Goal: Task Accomplishment & Management: Manage account settings

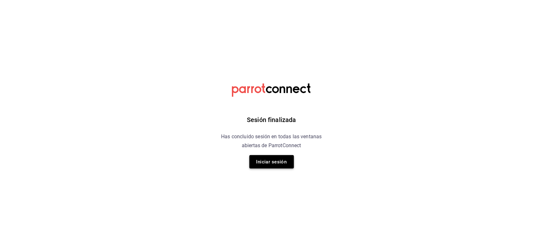
click at [282, 167] on button "Iniciar sesión" at bounding box center [271, 161] width 45 height 13
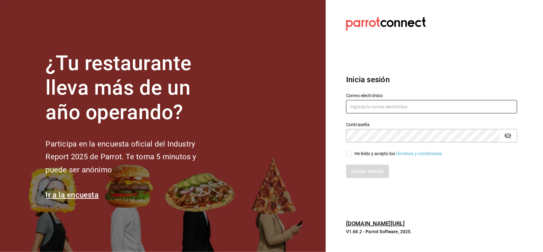
click at [360, 108] on input "text" at bounding box center [431, 106] width 171 height 13
type input "ANIMA.PV@HOTMAIL.COM"
click at [357, 153] on div "He leído y acepto los Términos y condiciones." at bounding box center [398, 153] width 89 height 7
click at [352, 153] on input "He leído y acepto los Términos y condiciones." at bounding box center [349, 153] width 6 height 6
checkbox input "true"
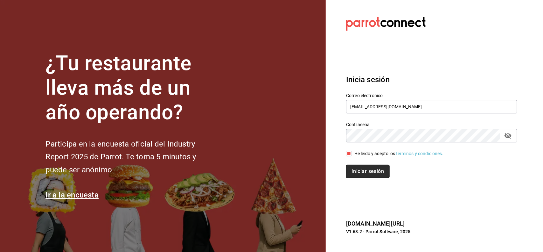
click at [360, 170] on button "Iniciar sesión" at bounding box center [367, 170] width 43 height 13
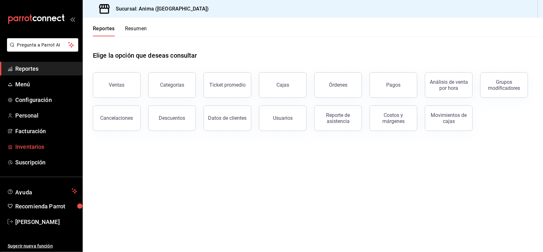
click at [19, 150] on span "Inventarios" at bounding box center [46, 146] width 62 height 9
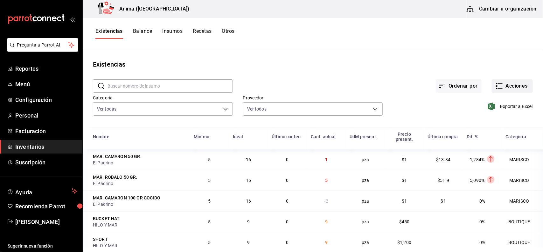
click at [506, 85] on button "Acciones" at bounding box center [512, 85] width 41 height 13
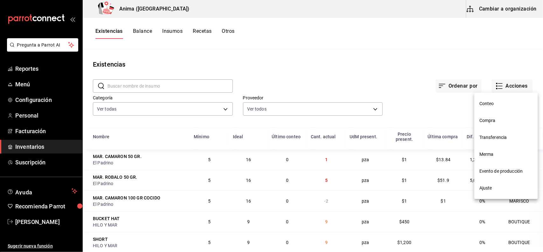
click at [488, 121] on span "Compra" at bounding box center [505, 120] width 53 height 7
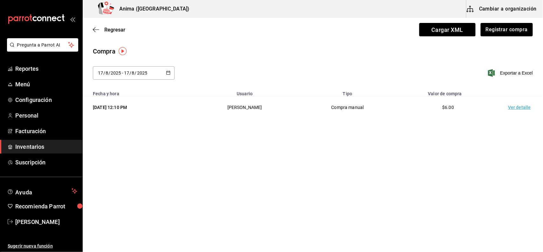
click at [518, 108] on td "Ver detalle" at bounding box center [520, 107] width 45 height 22
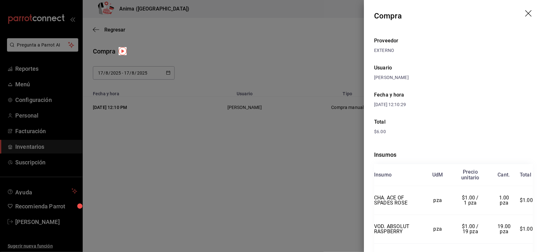
click at [327, 107] on div at bounding box center [271, 126] width 543 height 252
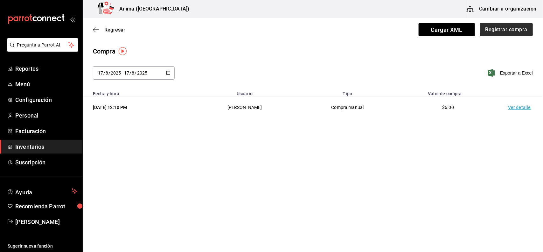
click at [518, 31] on button "Registrar compra" at bounding box center [506, 29] width 53 height 13
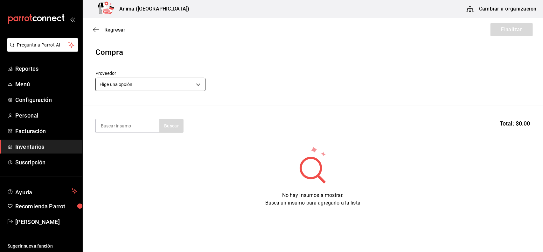
click at [134, 86] on body "Pregunta a Parrot AI Reportes Menú Configuración Personal Facturación Inventari…" at bounding box center [271, 108] width 543 height 216
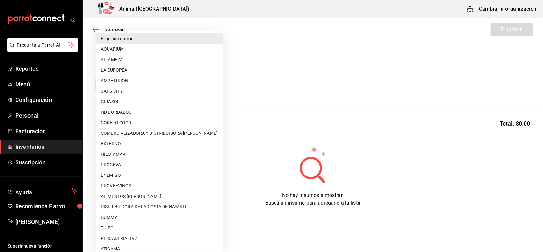
scroll to position [89, 0]
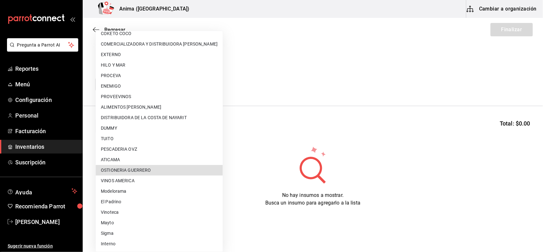
type input "5938d411-6e7b-42f7-8f86-b1059693861c"
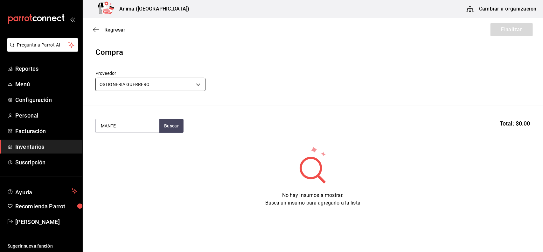
type input "MANTE"
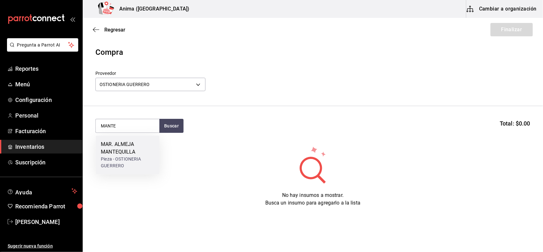
click at [123, 152] on div "MAR. ALMEJA MANTEQUILLA" at bounding box center [127, 148] width 53 height 15
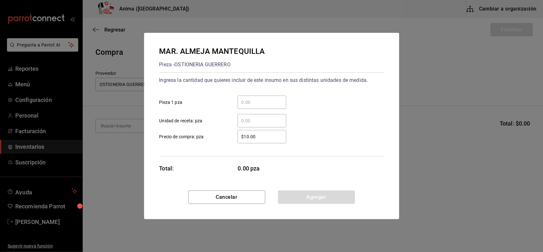
click at [255, 121] on input "​ Unidad de receta: pza" at bounding box center [262, 121] width 49 height 8
type input "40"
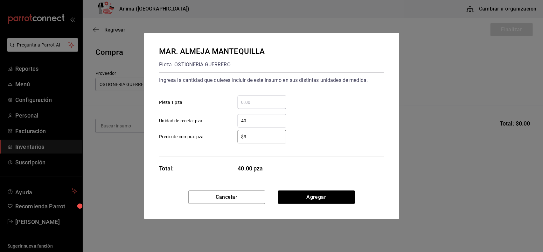
type input "$3"
type input "$43.5"
click button "Agregar" at bounding box center [316, 196] width 77 height 13
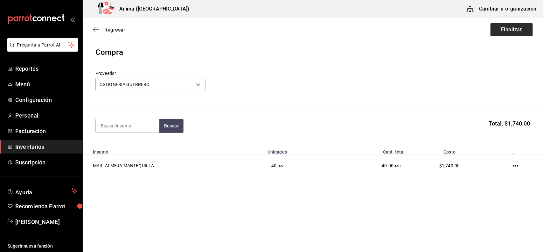
click at [519, 29] on button "Finalizar" at bounding box center [511, 29] width 42 height 13
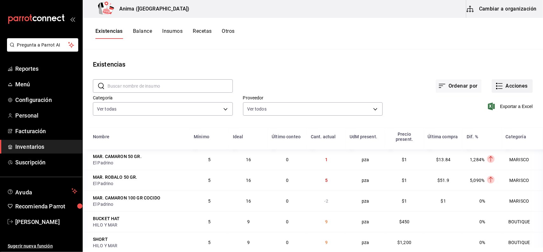
click at [510, 85] on button "Acciones" at bounding box center [512, 85] width 41 height 13
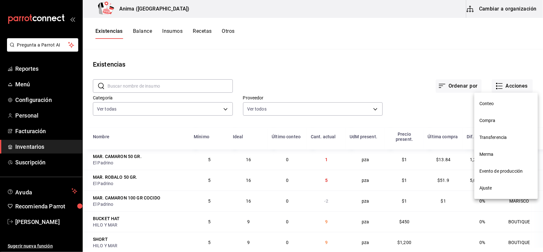
click at [489, 125] on li "Compra" at bounding box center [506, 120] width 64 height 17
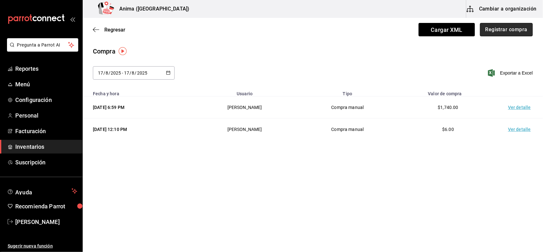
click at [490, 32] on button "Registrar compra" at bounding box center [506, 29] width 53 height 13
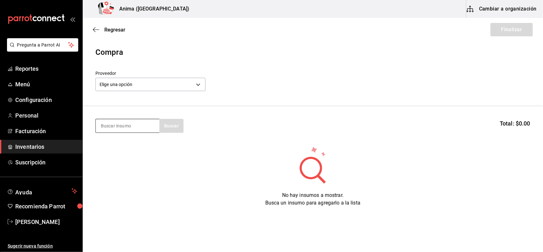
click at [134, 125] on input at bounding box center [128, 125] width 64 height 13
type input "OST"
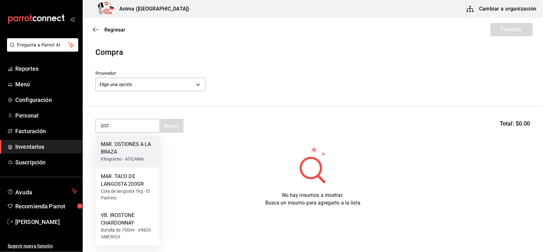
click at [129, 151] on div "MAR. OSTIONES A LA BRAZA" at bounding box center [127, 148] width 53 height 15
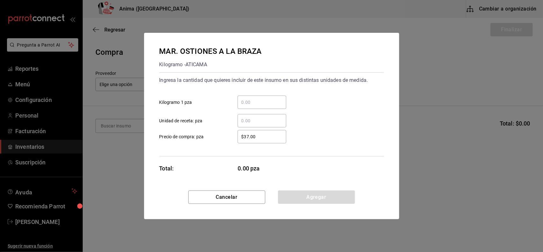
click at [244, 123] on input "​ Unidad de receta: pza" at bounding box center [262, 121] width 49 height 8
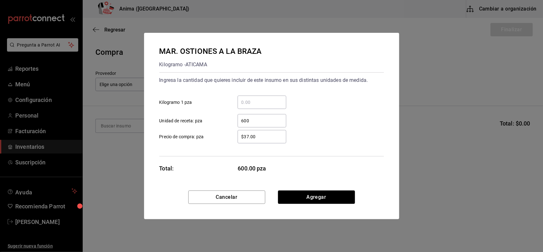
type input "600"
type input "$16.25"
click button "Agregar" at bounding box center [316, 196] width 77 height 13
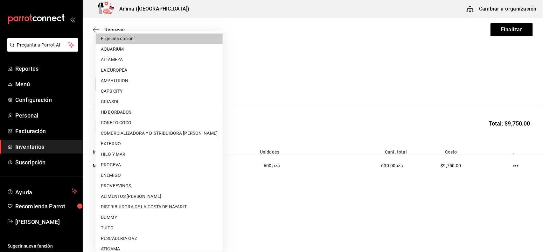
click at [188, 85] on body "Pregunta a Parrot AI Reportes Menú Configuración Personal Facturación Inventari…" at bounding box center [271, 108] width 543 height 216
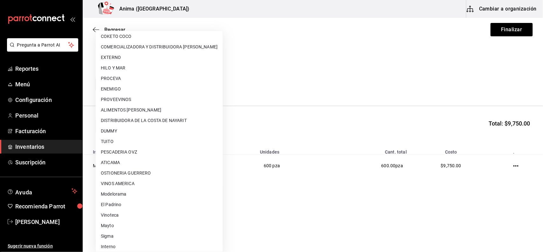
scroll to position [89, 0]
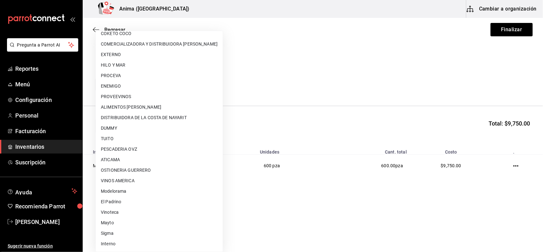
click at [153, 160] on li "ATICAMA" at bounding box center [159, 159] width 127 height 10
type input "411fa827-0606-4d7f-bf24-8bc96a0a112f"
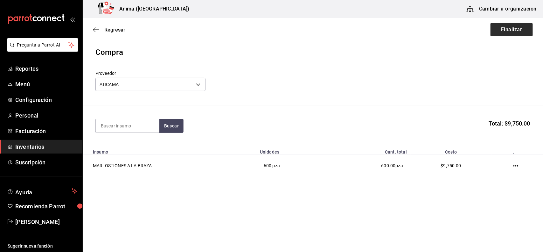
click at [509, 30] on button "Finalizar" at bounding box center [511, 29] width 42 height 13
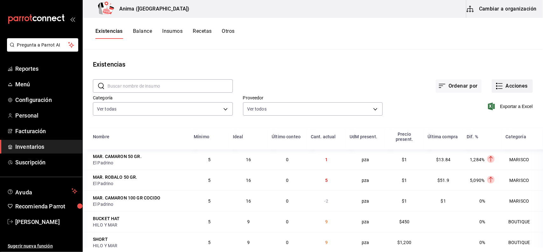
click at [500, 87] on button "Acciones" at bounding box center [512, 85] width 41 height 13
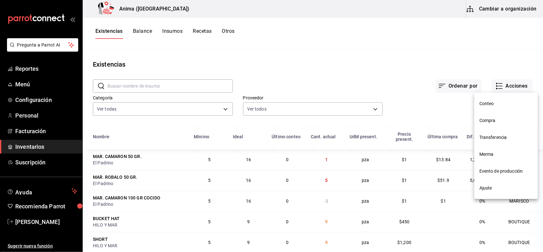
click at [490, 119] on span "Compra" at bounding box center [505, 120] width 53 height 7
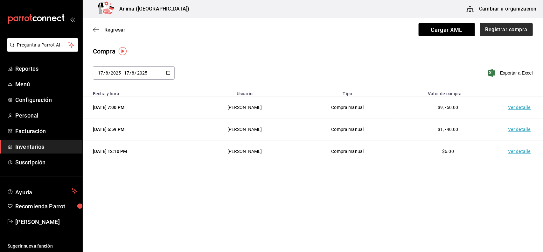
click at [506, 29] on button "Registrar compra" at bounding box center [506, 29] width 53 height 13
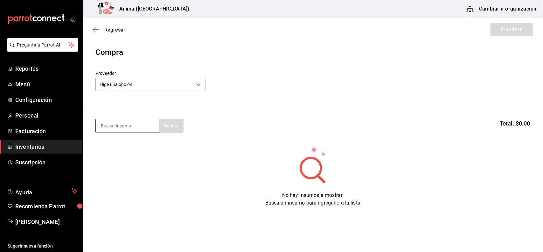
click at [118, 128] on input at bounding box center [128, 125] width 64 height 13
type input "GOBER"
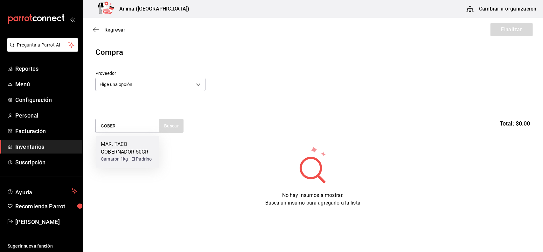
click at [123, 154] on div "MAR. TACO GOBERNADOR 50GR" at bounding box center [127, 148] width 53 height 15
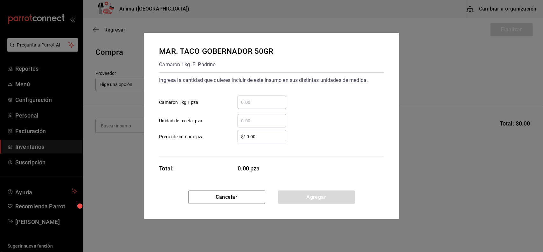
click at [277, 124] on input "​ Unidad de receta: pza" at bounding box center [262, 121] width 49 height 8
type input "90"
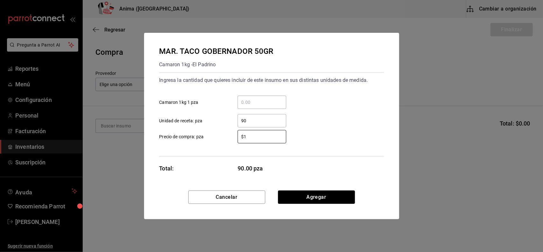
type input "$1"
click button "Agregar" at bounding box center [316, 196] width 77 height 13
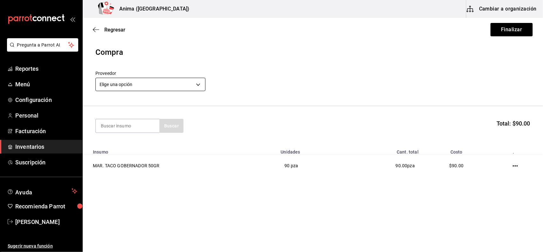
click at [165, 80] on body "Pregunta a Parrot AI Reportes Menú Configuración Personal Facturación Inventari…" at bounding box center [271, 108] width 543 height 216
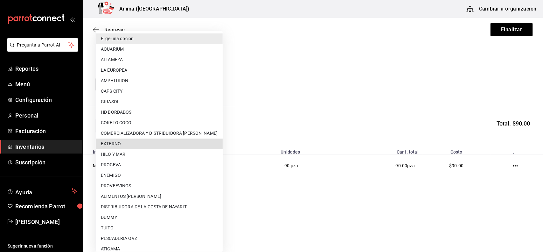
scroll to position [89, 0]
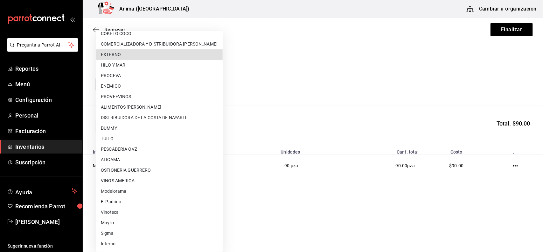
type input "3d2fc1bc-7a4d-4d26-90b4-a66c75900bbd"
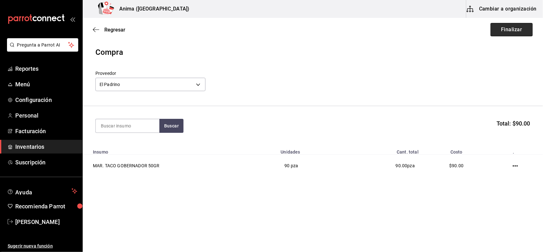
click at [511, 32] on button "Finalizar" at bounding box center [511, 29] width 42 height 13
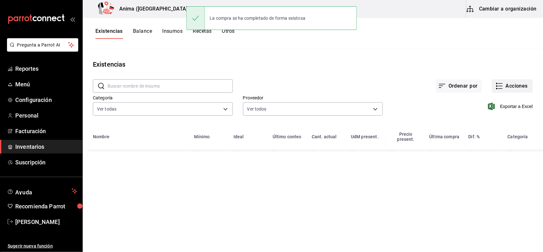
click at [498, 89] on icon "button" at bounding box center [500, 86] width 8 height 8
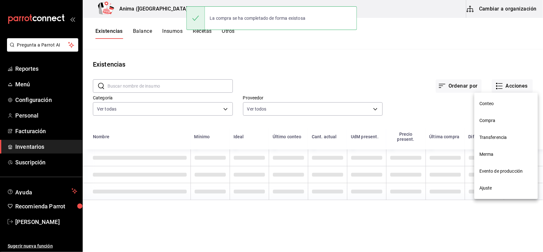
click at [488, 153] on span "Merma" at bounding box center [505, 154] width 53 height 7
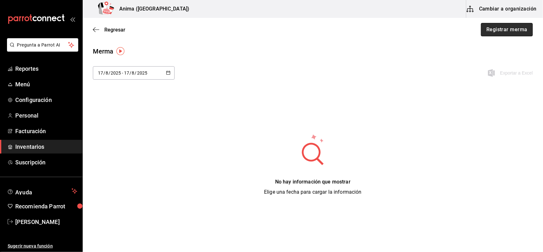
click at [506, 28] on button "Registrar merma" at bounding box center [507, 29] width 52 height 13
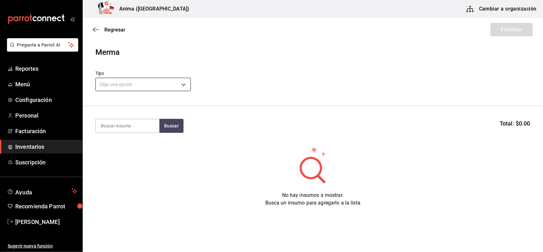
click at [134, 85] on body "Pregunta a Parrot AI Reportes Menú Configuración Personal Facturación Inventari…" at bounding box center [271, 108] width 543 height 216
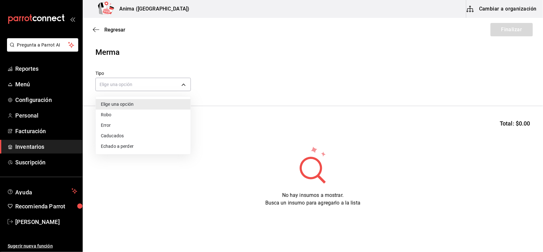
click at [126, 123] on li "Error" at bounding box center [143, 125] width 95 height 10
type input "ERROR"
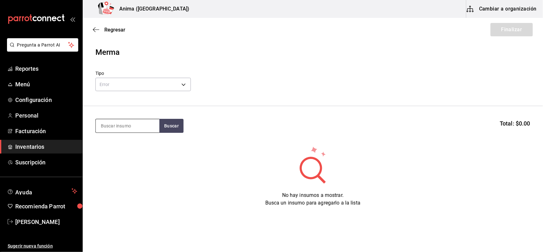
click at [130, 127] on input at bounding box center [128, 125] width 64 height 13
type input "LECH"
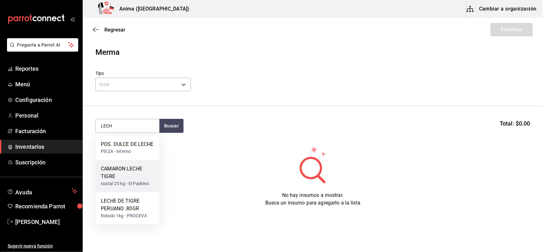
click at [126, 171] on div "CAMARON LECHE TIGRE" at bounding box center [127, 172] width 53 height 15
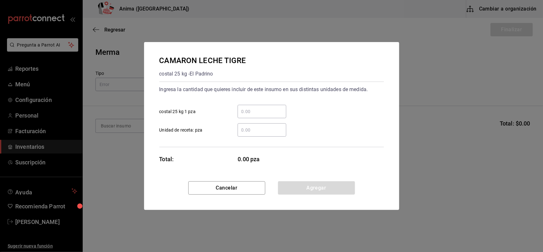
click at [256, 133] on input "​ Unidad de receta: pza" at bounding box center [262, 130] width 49 height 8
type input "4"
click button "Agregar" at bounding box center [316, 187] width 77 height 13
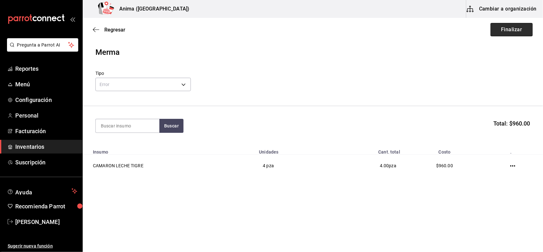
click at [514, 31] on button "Finalizar" at bounding box center [511, 29] width 42 height 13
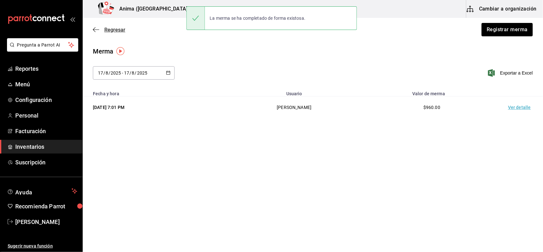
click at [103, 29] on span "Regresar" at bounding box center [109, 30] width 32 height 6
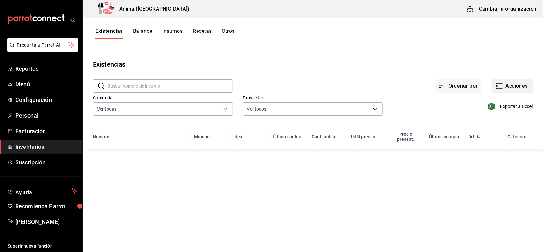
click at [506, 83] on button "Acciones" at bounding box center [512, 85] width 41 height 13
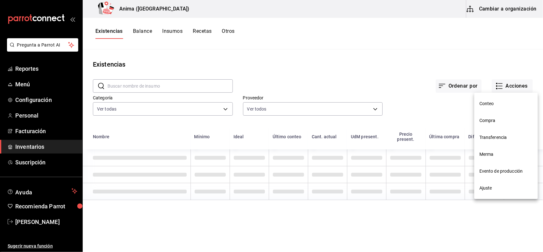
click at [500, 124] on li "Compra" at bounding box center [506, 120] width 64 height 17
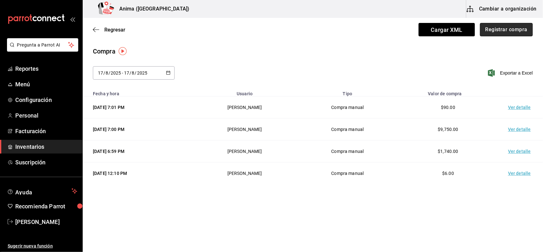
click at [497, 24] on button "Registrar compra" at bounding box center [506, 29] width 53 height 13
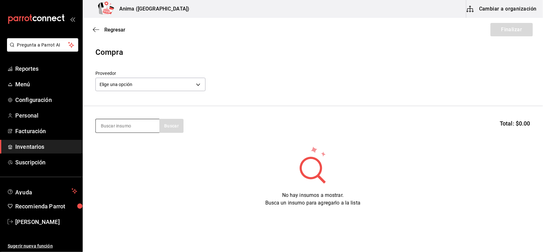
click at [140, 129] on input at bounding box center [128, 125] width 64 height 13
type input "FRIJO"
click at [136, 154] on div "Pieza - Interno" at bounding box center [123, 151] width 45 height 7
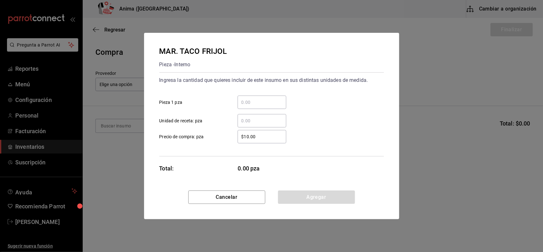
click at [249, 123] on input "​ Unidad de receta: pza" at bounding box center [262, 121] width 49 height 8
type input "52"
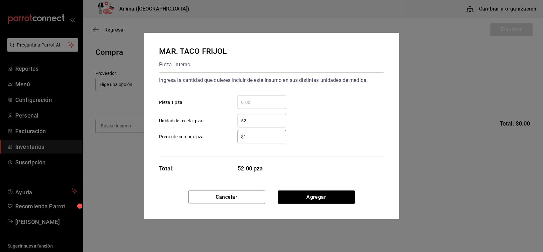
type input "$1"
click button "Agregar" at bounding box center [316, 196] width 77 height 13
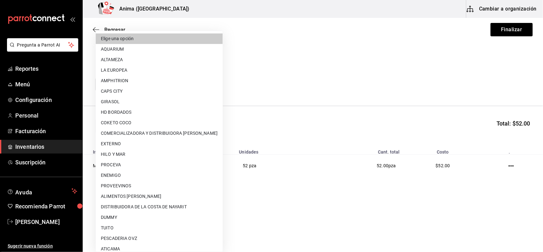
click at [177, 87] on body "Pregunta a Parrot AI Reportes Menú Configuración Personal Facturación Inventari…" at bounding box center [271, 108] width 543 height 216
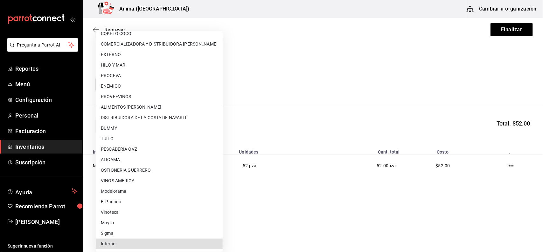
type input "c4277463-642f-4394-a394-6273027aff12"
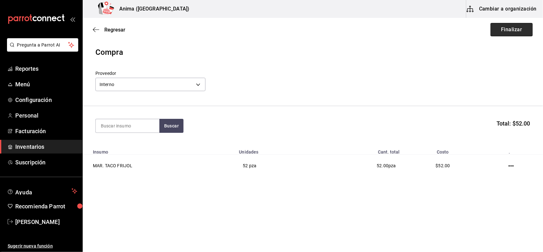
click at [505, 30] on button "Finalizar" at bounding box center [511, 29] width 42 height 13
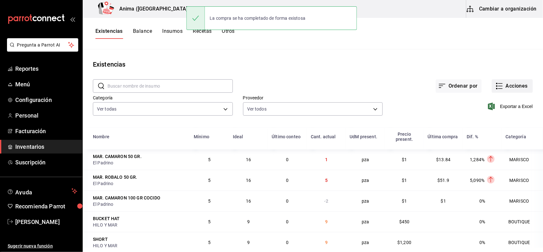
click at [500, 86] on button "Acciones" at bounding box center [512, 85] width 41 height 13
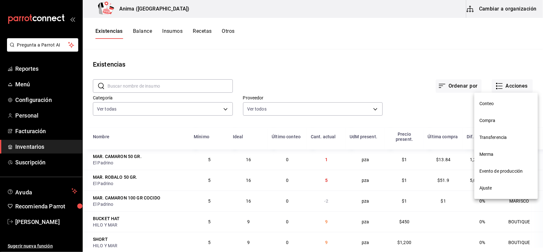
click at [494, 121] on span "Compra" at bounding box center [505, 120] width 53 height 7
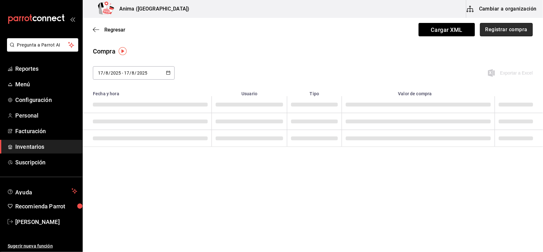
click at [511, 33] on button "Registrar compra" at bounding box center [506, 29] width 53 height 13
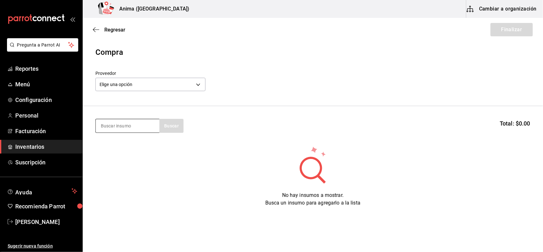
click at [114, 122] on input at bounding box center [128, 125] width 64 height 13
type input "DULCE"
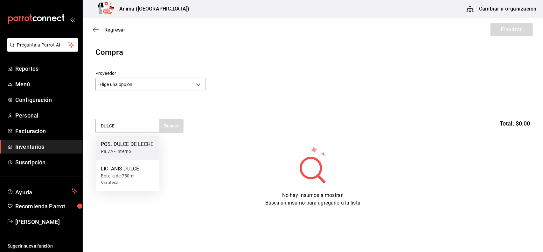
click at [127, 148] on div "PIEZA - Interno" at bounding box center [127, 151] width 53 height 7
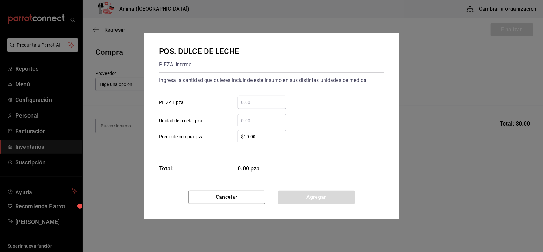
click at [260, 120] on input "​ Unidad de receta: pza" at bounding box center [262, 121] width 49 height 8
type input "23"
type input "$1"
click button "Agregar" at bounding box center [316, 196] width 77 height 13
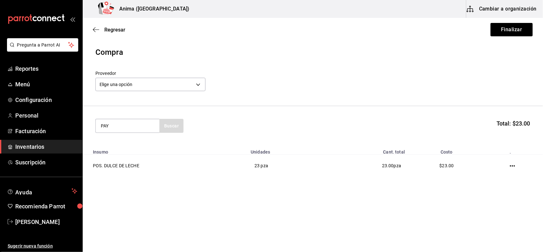
type input "PAY"
click at [137, 145] on div "POS. PAY [PERSON_NAME]" at bounding box center [127, 148] width 53 height 15
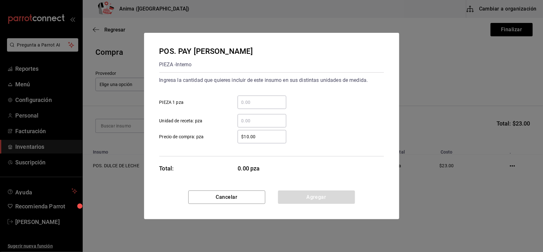
click at [240, 119] on input "​ Unidad de receta: pza" at bounding box center [262, 121] width 49 height 8
type input "12"
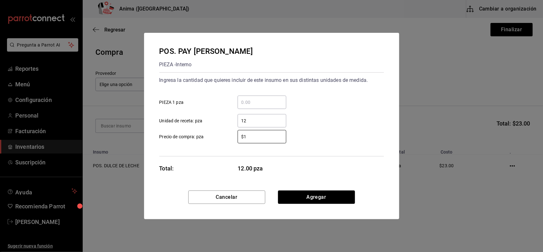
type input "$1"
click button "Agregar" at bounding box center [316, 196] width 77 height 13
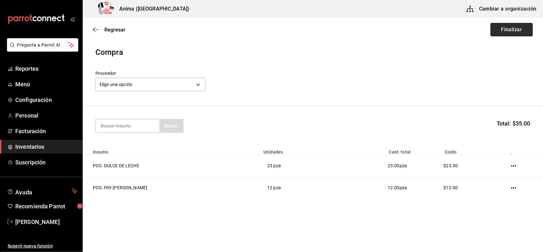
click at [512, 26] on button "Finalizar" at bounding box center [511, 29] width 42 height 13
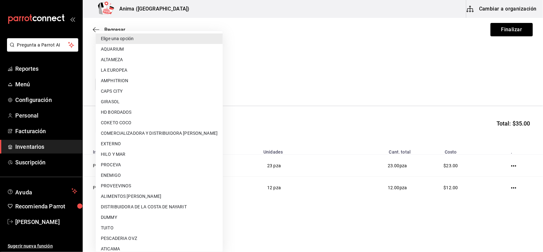
click at [187, 83] on body "Pregunta a Parrot AI Reportes Menú Configuración Personal Facturación Inventari…" at bounding box center [271, 108] width 543 height 216
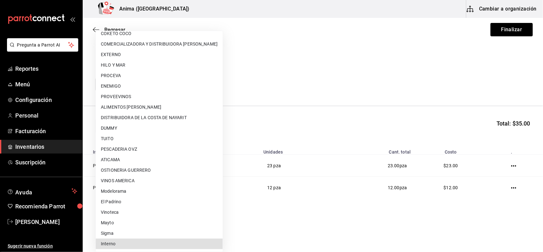
type input "c4277463-642f-4394-a394-6273027aff12"
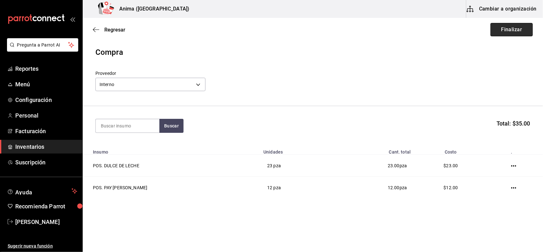
click at [509, 26] on button "Finalizar" at bounding box center [511, 29] width 42 height 13
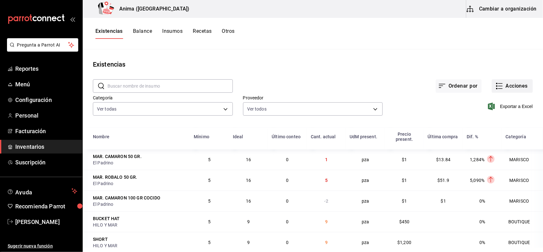
click at [518, 88] on button "Acciones" at bounding box center [512, 85] width 41 height 13
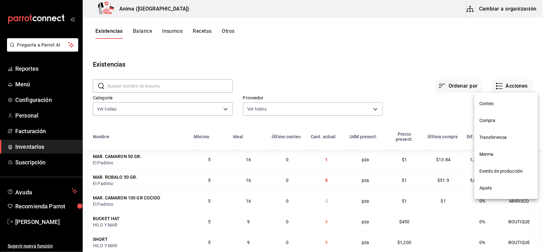
click at [492, 85] on div at bounding box center [271, 126] width 543 height 252
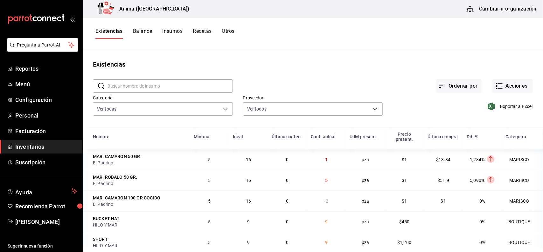
click at [497, 88] on icon "button" at bounding box center [500, 86] width 8 height 8
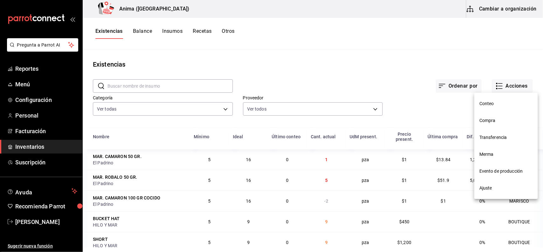
click at [497, 88] on div at bounding box center [271, 126] width 543 height 252
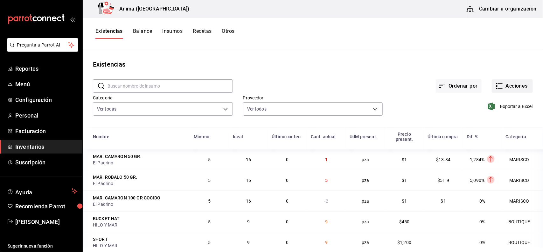
click at [492, 88] on button "Acciones" at bounding box center [512, 85] width 41 height 13
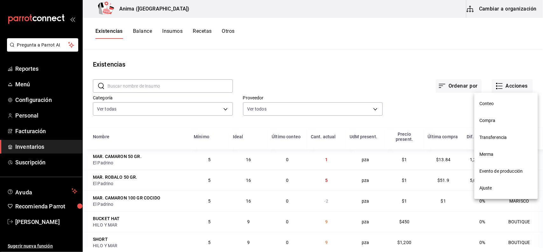
click at [51, 145] on div at bounding box center [271, 126] width 543 height 252
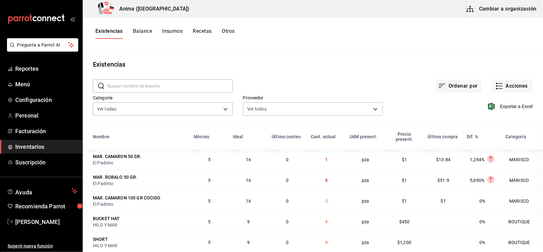
click at [59, 147] on span "Inventarios" at bounding box center [46, 146] width 62 height 9
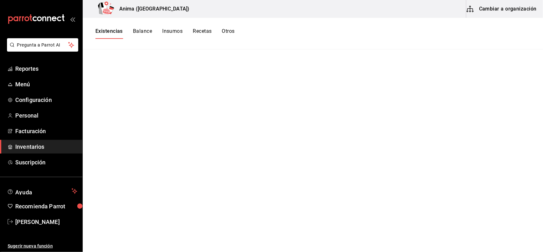
click at [38, 143] on span "Inventarios" at bounding box center [46, 146] width 62 height 9
click at [106, 29] on button "Existencias" at bounding box center [108, 33] width 27 height 11
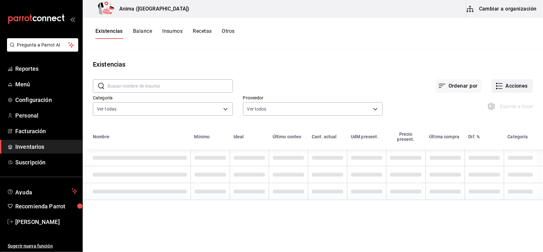
click at [498, 83] on button "Acciones" at bounding box center [512, 85] width 41 height 13
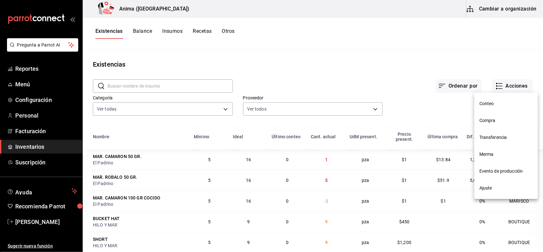
click at [492, 119] on span "Compra" at bounding box center [505, 120] width 53 height 7
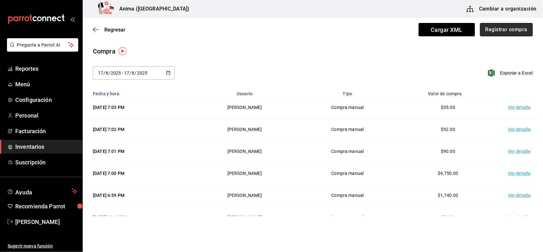
click at [496, 30] on button "Registrar compra" at bounding box center [506, 29] width 53 height 13
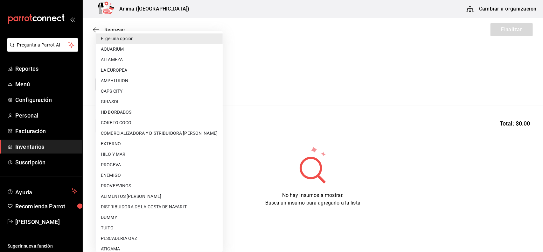
click at [163, 86] on body "Pregunta a Parrot AI Reportes Menú Configuración Personal Facturación Inventari…" at bounding box center [271, 108] width 543 height 216
click at [243, 119] on div at bounding box center [271, 126] width 543 height 252
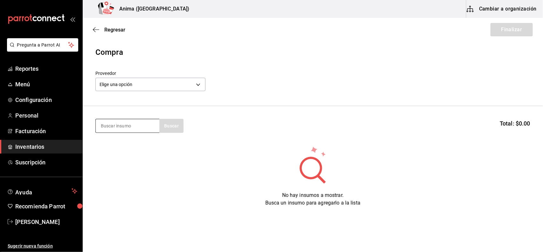
click at [143, 123] on input at bounding box center [128, 125] width 64 height 13
type input "PESCADO 1 K"
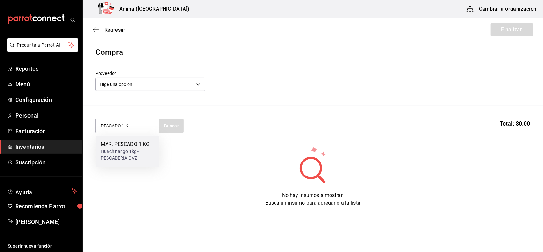
click at [134, 147] on div "MAR. PESCADO 1 KG" at bounding box center [127, 145] width 53 height 8
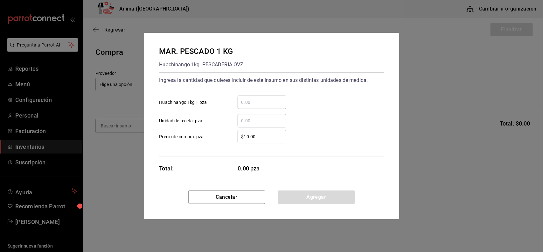
click at [247, 118] on input "​ Unidad de receta: pza" at bounding box center [262, 121] width 49 height 8
type input "1"
type input "$160.35"
click button "Agregar" at bounding box center [316, 196] width 77 height 13
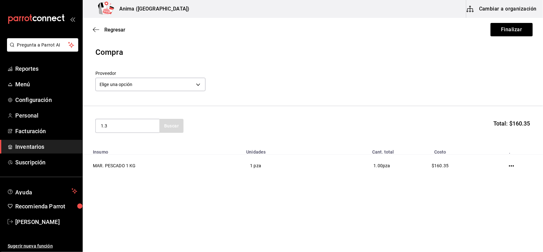
type input "1.3"
click at [123, 159] on div "Huachinango 1kg - PESCADERIA OVZ" at bounding box center [127, 154] width 53 height 13
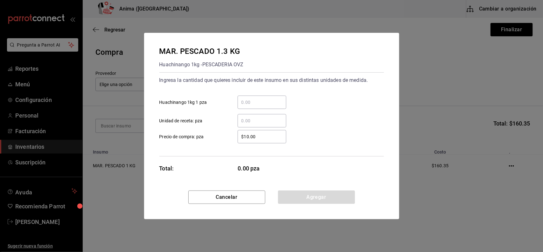
click at [255, 122] on input "​ Unidad de receta: pza" at bounding box center [262, 121] width 49 height 8
type input "5"
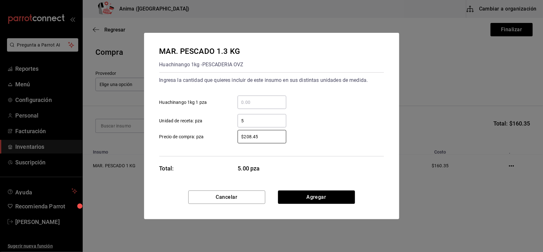
type input "$208.45"
click button "Agregar" at bounding box center [316, 196] width 77 height 13
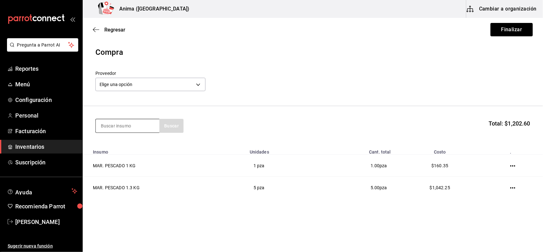
click at [145, 128] on input at bounding box center [128, 125] width 64 height 13
click at [145, 128] on input "1." at bounding box center [128, 125] width 64 height 13
type input "1."
click at [190, 121] on div "1. Buscar Total: $1,202.60" at bounding box center [312, 126] width 435 height 14
click at [127, 124] on input "1." at bounding box center [128, 125] width 64 height 13
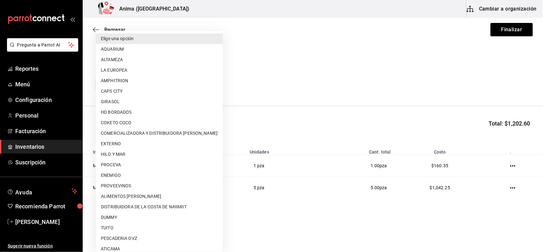
click at [146, 81] on body "Pregunta a Parrot AI Reportes Menú Configuración Personal Facturación Inventari…" at bounding box center [271, 108] width 543 height 216
click at [125, 235] on li "PESCADERIA OVZ" at bounding box center [159, 238] width 127 height 10
type input "7837a1d6-243c-4c8a-b58d-e969f91a32eb"
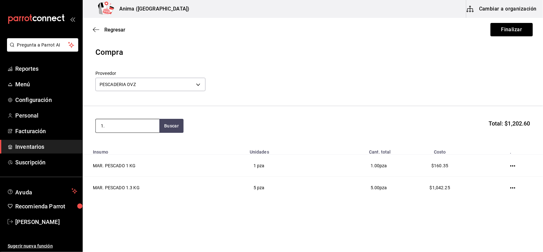
click at [132, 126] on input "1." at bounding box center [128, 125] width 64 height 13
click at [147, 128] on input "1." at bounding box center [128, 125] width 64 height 13
click at [151, 126] on input "1.1.5" at bounding box center [128, 125] width 64 height 13
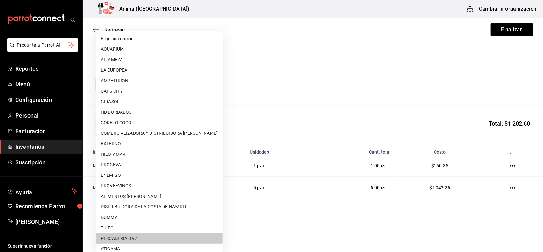
click at [164, 83] on body "Pregunta a Parrot AI Reportes Menú Configuración Personal Facturación Inventari…" at bounding box center [271, 108] width 543 height 216
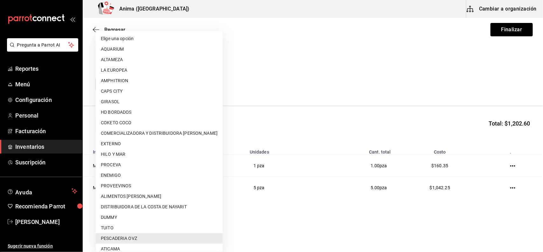
click at [164, 83] on li "AMPHITRION" at bounding box center [159, 80] width 127 height 10
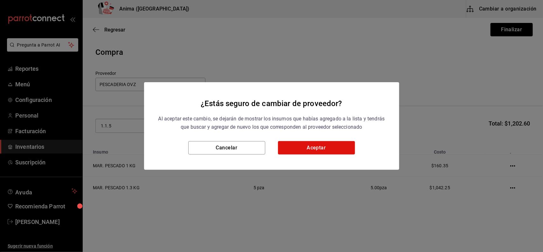
click at [139, 130] on div "¿Estás seguro de cambiar de proveedor? Al aceptar este cambio, se dejarán de mo…" at bounding box center [271, 126] width 543 height 252
click at [208, 134] on h2 "¿Estás seguro de cambiar de proveedor? Al aceptar este cambio, se dejarán de mo…" at bounding box center [271, 111] width 255 height 59
click at [250, 107] on div "¿Estás seguro de cambiar de proveedor?" at bounding box center [272, 103] width 240 height 12
click at [232, 143] on button "Cancelar" at bounding box center [226, 147] width 77 height 13
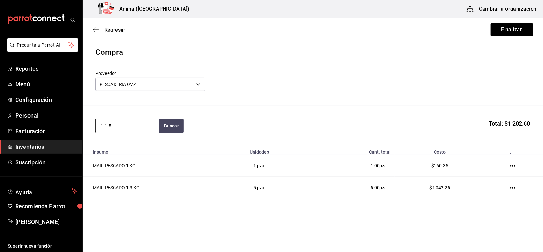
click at [121, 124] on input "1.1.5" at bounding box center [128, 125] width 64 height 13
type input "1.5"
click at [134, 152] on div "Huachinango 1kg - PESCADERIA OVZ" at bounding box center [127, 154] width 53 height 13
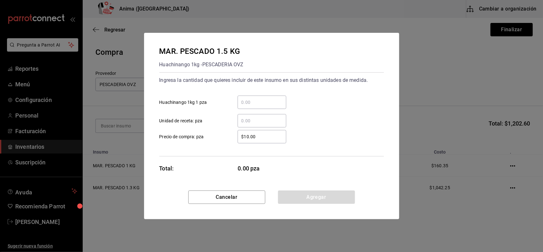
click at [253, 129] on div "$10.00 ​ Precio de compra: pza" at bounding box center [269, 134] width 230 height 18
click at [251, 126] on div "​" at bounding box center [262, 120] width 49 height 13
click at [251, 124] on input "​ Unidad de receta: pza" at bounding box center [262, 121] width 49 height 8
type input "2"
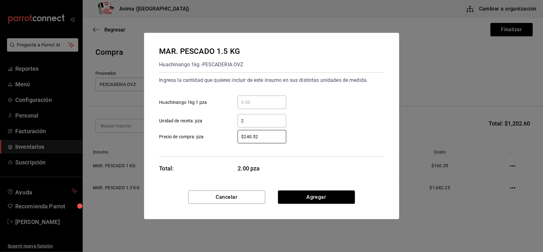
type input "$240.52"
click at [261, 136] on input "$240.52" at bounding box center [262, 137] width 49 height 8
type input "$240.53"
click button "Agregar" at bounding box center [316, 196] width 77 height 13
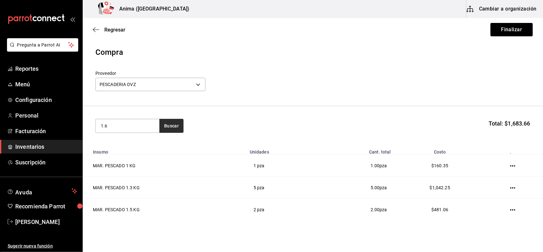
type input "1.6"
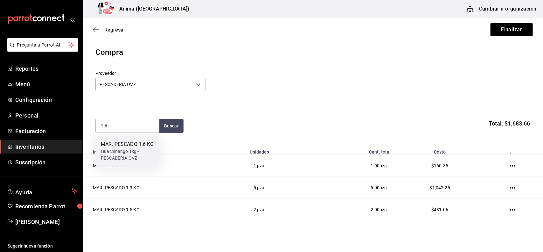
click at [143, 144] on div "MAR. PESCADO 1.6 KG" at bounding box center [127, 145] width 53 height 8
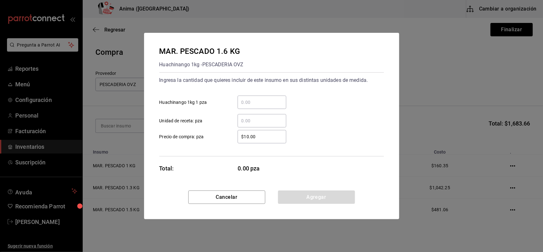
click at [244, 118] on input "​ Unidad de receta: pza" at bounding box center [262, 121] width 49 height 8
type input "1"
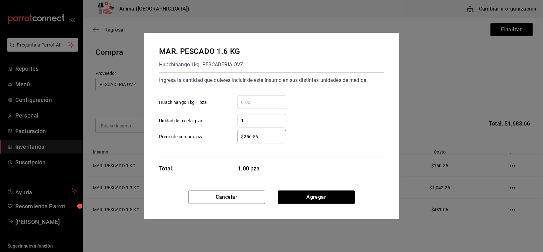
type input "$256.56"
click button "Agregar" at bounding box center [316, 196] width 77 height 13
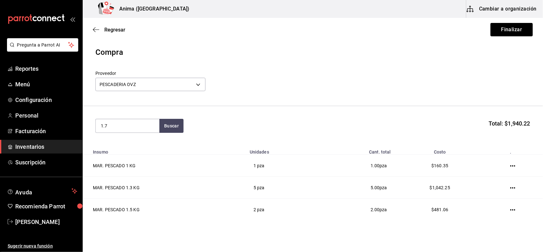
type input "1.7"
click at [123, 151] on div "Huachinango 1kg - PESCADERIA OVZ" at bounding box center [127, 154] width 53 height 13
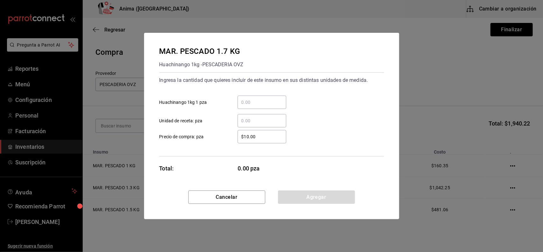
click at [247, 116] on div "​" at bounding box center [262, 120] width 49 height 13
click at [247, 117] on input "​ Unidad de receta: pza" at bounding box center [262, 121] width 49 height 8
type input "1"
type input "$272.6"
click button "Agregar" at bounding box center [316, 196] width 77 height 13
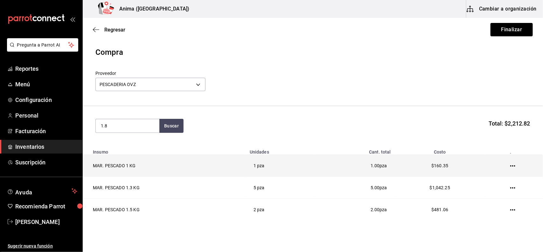
type input "1.8"
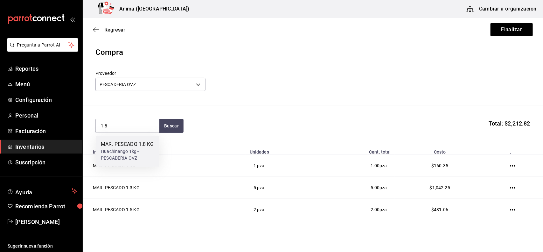
click at [139, 154] on div "Huachinango 1kg - PESCADERIA OVZ" at bounding box center [127, 154] width 53 height 13
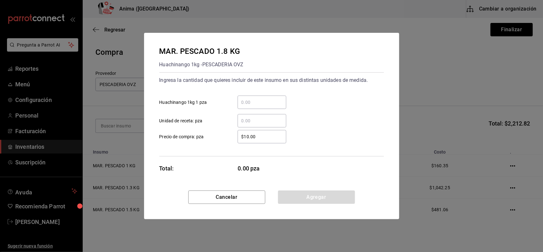
click at [270, 119] on input "​ Unidad de receta: pza" at bounding box center [262, 121] width 49 height 8
type input "4"
type input "$288.63"
click button "Agregar" at bounding box center [316, 196] width 77 height 13
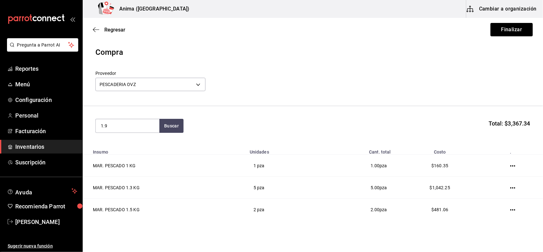
type input "1.9"
click at [159, 119] on button "Buscar" at bounding box center [171, 126] width 24 height 14
click at [135, 165] on div "MAR. PESCADO 1.9 KG Huachinango 1kg - PESCADERIA OVZ" at bounding box center [128, 151] width 64 height 31
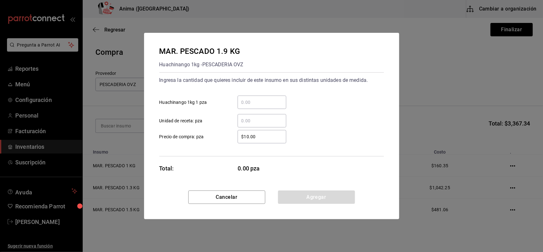
click at [272, 120] on input "​ Unidad de receta: pza" at bounding box center [262, 121] width 49 height 8
type input "1"
type input "$304.67"
click button "Agregar" at bounding box center [316, 196] width 77 height 13
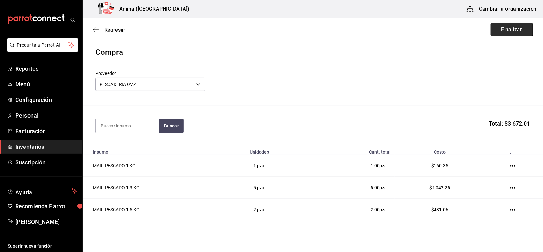
click at [509, 29] on button "Finalizar" at bounding box center [511, 29] width 42 height 13
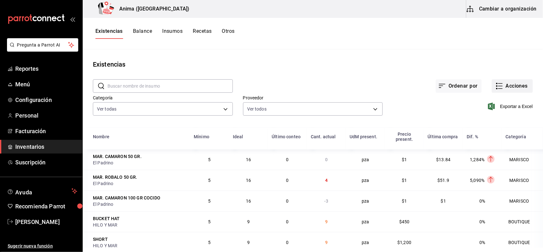
click at [514, 87] on button "Acciones" at bounding box center [512, 85] width 41 height 13
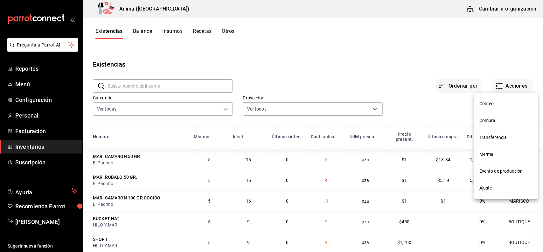
click at [504, 121] on span "Compra" at bounding box center [505, 120] width 53 height 7
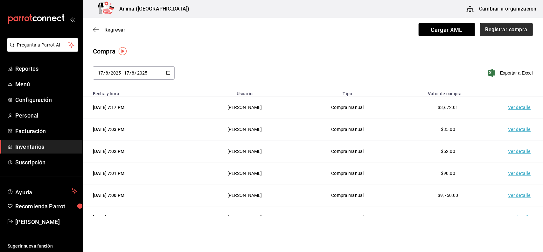
click at [496, 34] on button "Registrar compra" at bounding box center [506, 29] width 53 height 13
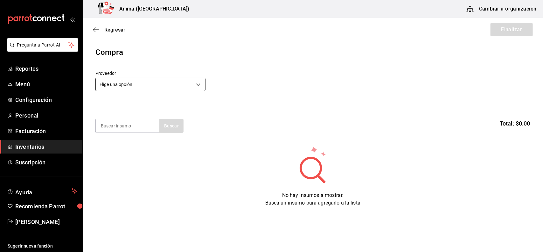
click at [174, 80] on body "Pregunta a Parrot AI Reportes Menú Configuración Personal Facturación Inventari…" at bounding box center [271, 108] width 543 height 216
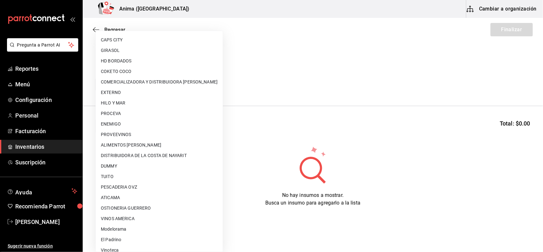
scroll to position [89, 0]
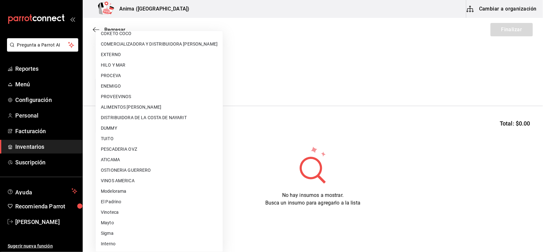
click at [151, 149] on li "PESCADERIA OVZ" at bounding box center [159, 149] width 127 height 10
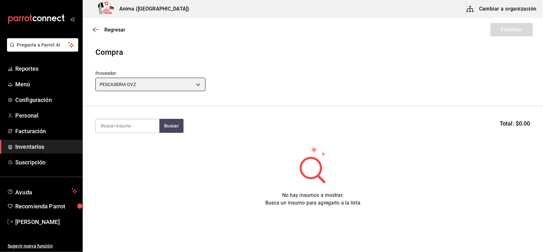
type input "7837a1d6-243c-4c8a-b58d-e969f91a32eb"
click at [143, 126] on input at bounding box center [128, 125] width 64 height 13
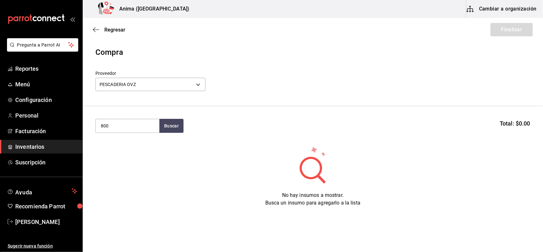
type input "800"
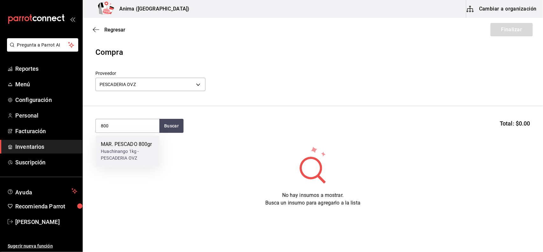
click at [127, 150] on div "Huachinango 1kg - PESCADERIA OVZ" at bounding box center [127, 154] width 53 height 13
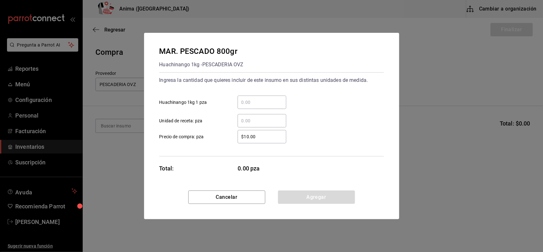
click at [276, 122] on input "​ Unidad de receta: pza" at bounding box center [262, 121] width 49 height 8
type input "9"
type input "$128"
click button "Agregar" at bounding box center [316, 196] width 77 height 13
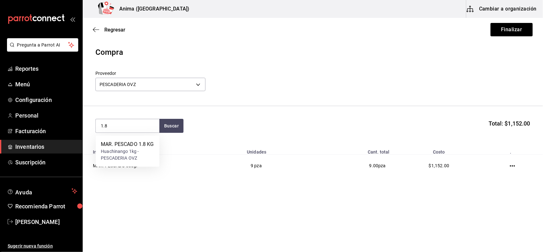
type input "1.8"
click at [155, 154] on div "MAR. PESCADO 1.8 KG Huachinango 1kg - PESCADERIA OVZ" at bounding box center [128, 151] width 64 height 31
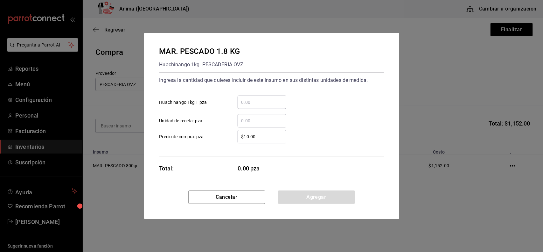
click at [261, 123] on input "​ Unidad de receta: pza" at bounding box center [262, 121] width 49 height 8
type input "3"
type input "$288"
click button "Agregar" at bounding box center [316, 196] width 77 height 13
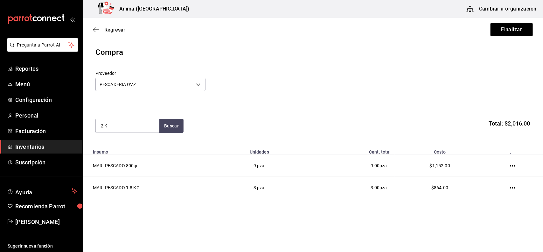
type input "2 K"
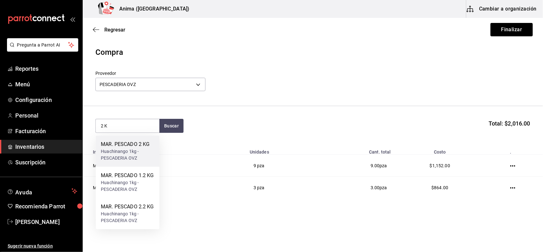
click at [107, 137] on div "MAR. PESCADO 2 KG Huachinango 1kg - PESCADERIA OVZ" at bounding box center [128, 151] width 64 height 31
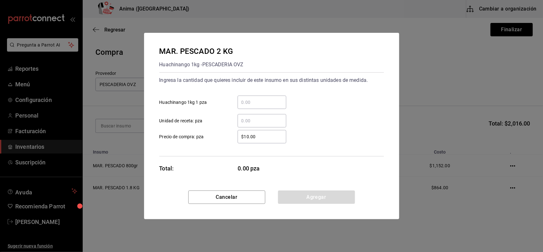
click at [251, 121] on input "​ Unidad de receta: pza" at bounding box center [262, 121] width 49 height 8
type input "1"
type input "$320"
click button "Agregar" at bounding box center [316, 196] width 77 height 13
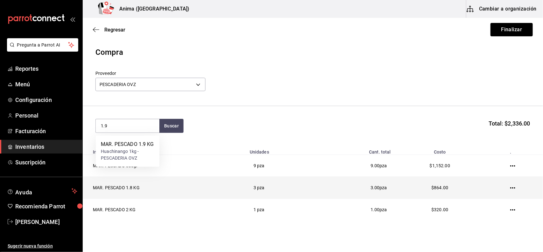
type input "1.9"
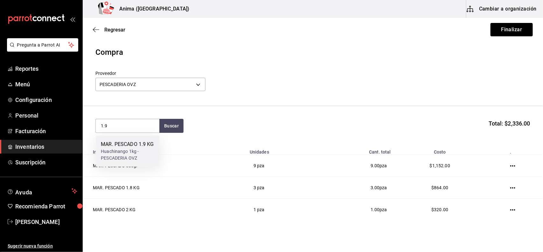
click at [147, 147] on div "MAR. PESCADO 1.9 KG" at bounding box center [127, 145] width 53 height 8
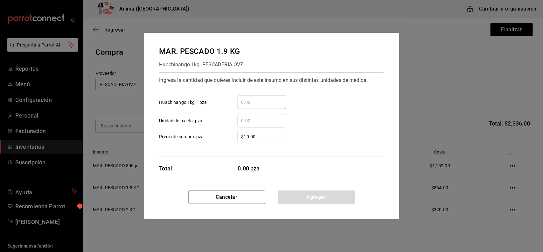
click at [251, 116] on div "​" at bounding box center [262, 120] width 49 height 13
click at [251, 117] on input "​ Unidad de receta: pza" at bounding box center [262, 121] width 49 height 8
type input "3"
type input "$304"
click button "Agregar" at bounding box center [316, 196] width 77 height 13
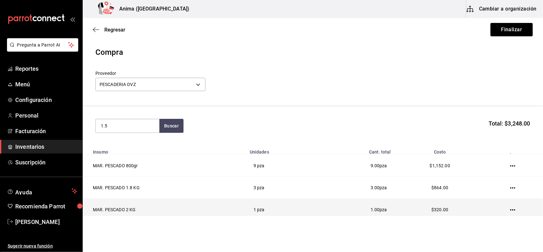
type input "1.5"
click at [159, 119] on button "Buscar" at bounding box center [171, 126] width 24 height 14
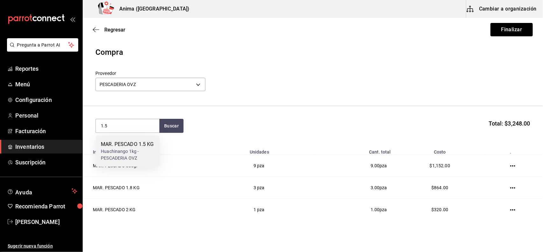
click at [125, 145] on div "MAR. PESCADO 1.5 KG" at bounding box center [127, 145] width 53 height 8
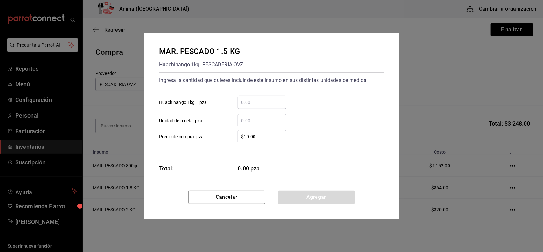
click at [247, 121] on input "​ Unidad de receta: pza" at bounding box center [262, 121] width 49 height 8
type input "1"
type input "$240"
click button "Agregar" at bounding box center [316, 196] width 77 height 13
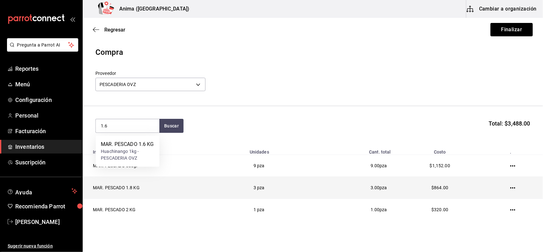
type input "1.6"
click at [159, 119] on button "Buscar" at bounding box center [171, 126] width 24 height 14
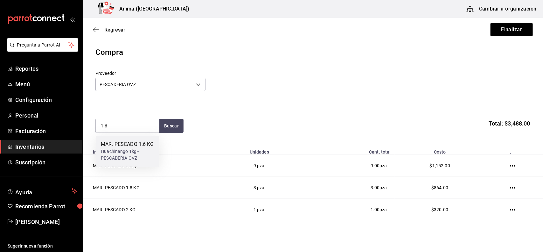
click at [115, 160] on div "Huachinango 1kg - PESCADERIA OVZ" at bounding box center [127, 154] width 53 height 13
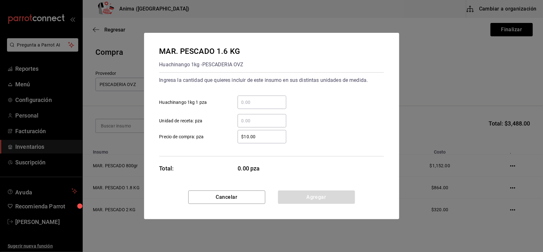
click at [277, 123] on input "​ Unidad de receta: pza" at bounding box center [262, 121] width 49 height 8
type input "1"
type input "$256"
click button "Agregar" at bounding box center [316, 196] width 77 height 13
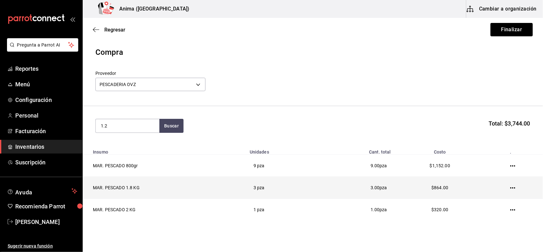
type input "1.2"
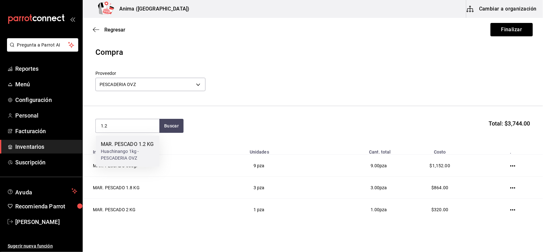
click at [152, 155] on div "Huachinango 1kg - PESCADERIA OVZ" at bounding box center [127, 154] width 53 height 13
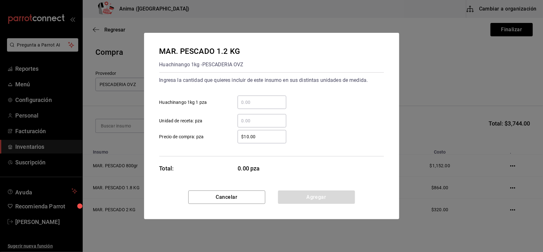
click at [248, 122] on input "​ Unidad de receta: pza" at bounding box center [262, 121] width 49 height 8
type input "1"
type input "$192"
click button "Agregar" at bounding box center [316, 196] width 77 height 13
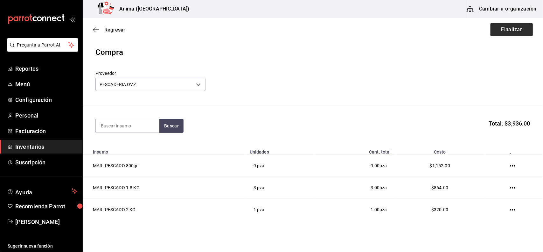
click at [518, 29] on button "Finalizar" at bounding box center [511, 29] width 42 height 13
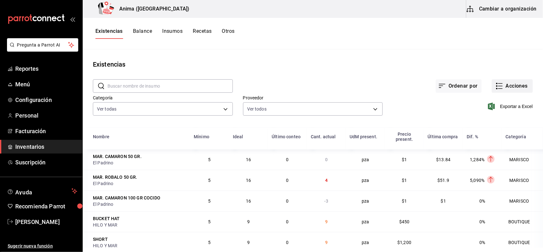
click at [508, 87] on button "Acciones" at bounding box center [512, 85] width 41 height 13
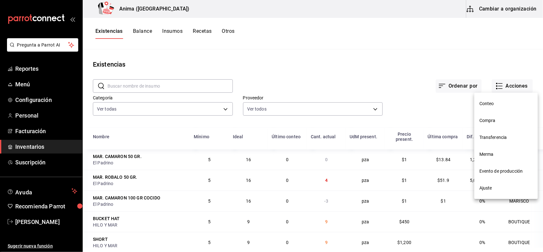
click at [498, 123] on span "Compra" at bounding box center [505, 120] width 53 height 7
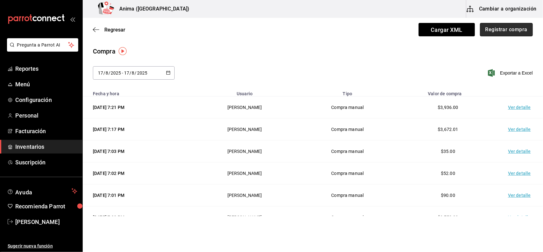
click at [502, 26] on button "Registrar compra" at bounding box center [506, 29] width 53 height 13
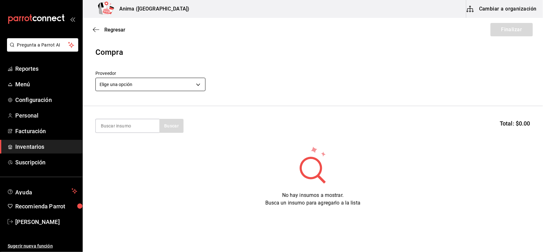
click at [168, 87] on body "Pregunta a Parrot AI Reportes Menú Configuración Personal Facturación Inventari…" at bounding box center [271, 108] width 543 height 216
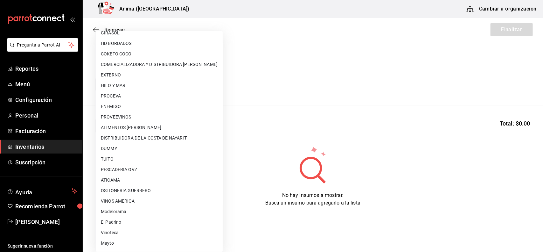
scroll to position [88, 0]
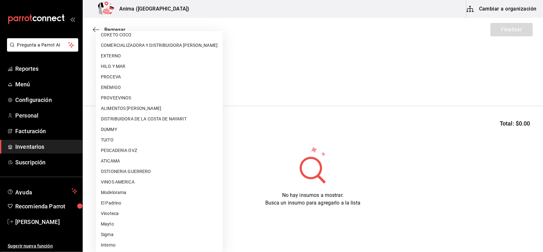
click at [120, 234] on li "Sigma" at bounding box center [159, 234] width 127 height 10
type input "842b282a-c486-4ea2-b29c-644c1926616f"
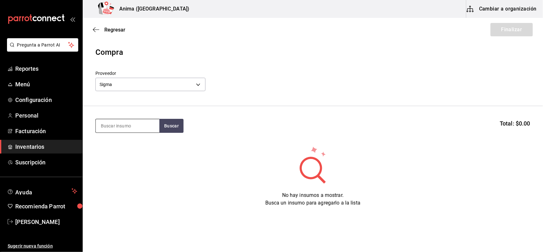
click at [115, 123] on input at bounding box center [128, 125] width 64 height 13
type input "RIB"
click at [124, 148] on div "Pieza de 500gr. - Sigma" at bounding box center [125, 151] width 49 height 7
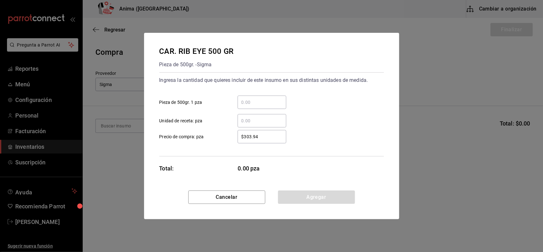
click at [255, 125] on div "​" at bounding box center [262, 120] width 49 height 13
click at [255, 124] on input "​ Unidad de receta: pza" at bounding box center [262, 121] width 49 height 8
type input "24"
type input "$417.52"
click at [320, 198] on button "Agregar" at bounding box center [316, 196] width 77 height 13
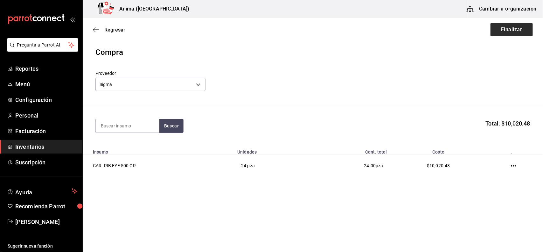
click at [518, 26] on button "Finalizar" at bounding box center [511, 29] width 42 height 13
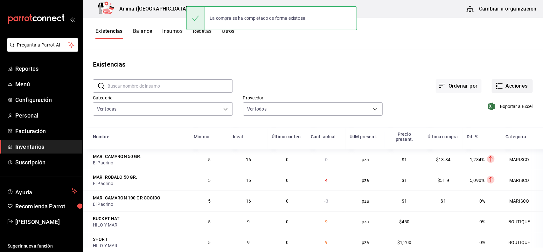
click at [498, 83] on button "Acciones" at bounding box center [512, 85] width 41 height 13
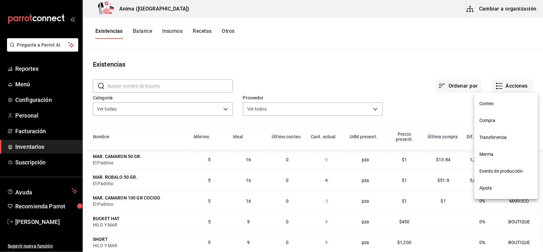
click at [502, 120] on span "Compra" at bounding box center [505, 120] width 53 height 7
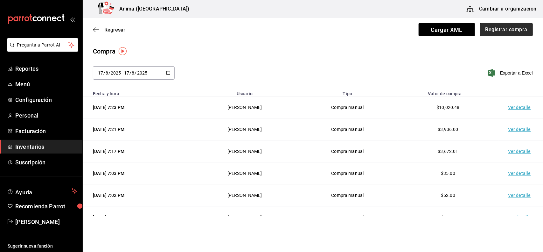
click at [500, 29] on button "Registrar compra" at bounding box center [506, 29] width 53 height 13
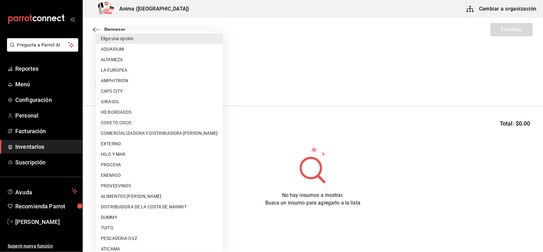
click at [124, 86] on body "Pregunta a Parrot AI Reportes Menú Configuración Personal Facturación Inventari…" at bounding box center [271, 108] width 543 height 216
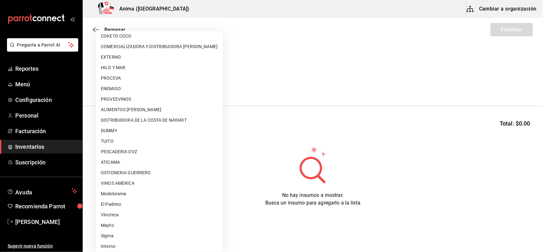
scroll to position [89, 0]
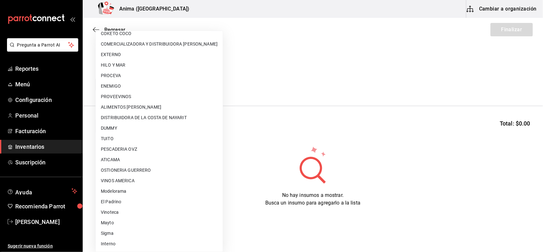
click at [105, 230] on li "Sigma" at bounding box center [159, 233] width 127 height 10
type input "842b282a-c486-4ea2-b29c-644c1926616f"
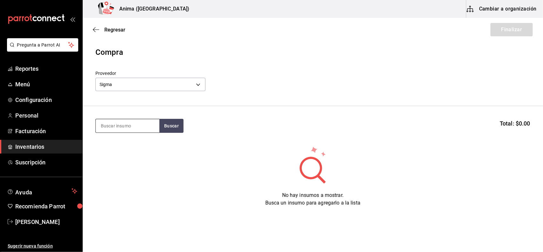
click at [118, 122] on input at bounding box center [128, 125] width 64 height 13
type input "FILETE"
click at [126, 153] on div "Pieza de 500gr. - Sigma" at bounding box center [124, 151] width 47 height 7
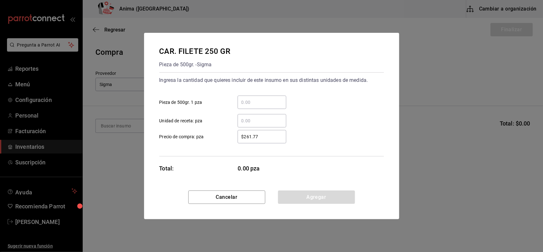
click at [252, 124] on div "​" at bounding box center [262, 120] width 49 height 13
click at [252, 124] on input "​ Unidad de receta: pza" at bounding box center [262, 121] width 49 height 8
type input "23"
type input "$239.79"
click button "Agregar" at bounding box center [316, 196] width 77 height 13
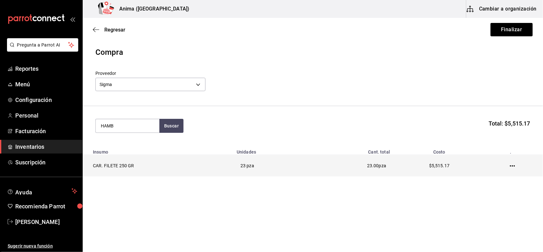
type input "HAMB"
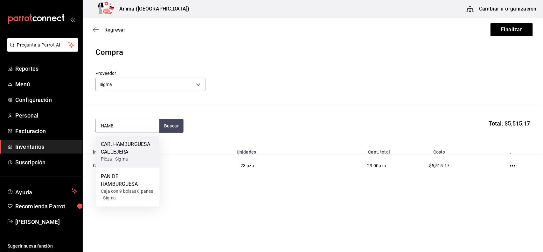
click at [134, 145] on div "CAR. HAMBURGUESA CALLEJERA" at bounding box center [127, 148] width 53 height 15
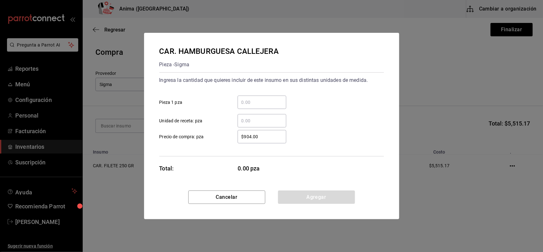
click at [257, 118] on input "​ Unidad de receta: pza" at bounding box center [262, 121] width 49 height 8
type input "94"
type input "$125.59"
click button "Agregar" at bounding box center [316, 196] width 77 height 13
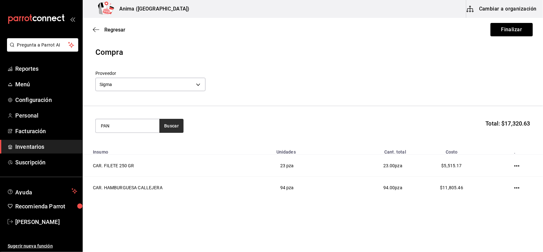
type input "PAN"
click at [171, 127] on button "Buscar" at bounding box center [171, 126] width 24 height 14
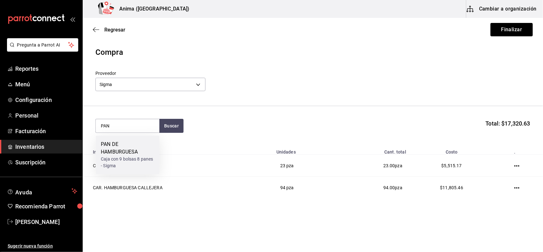
click at [119, 161] on div "Caja con 9 bolsas 8 panes - Sigma" at bounding box center [127, 162] width 53 height 13
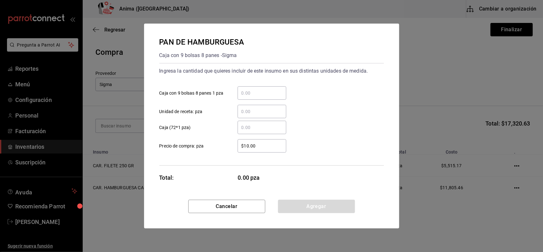
click at [247, 112] on input "​ Unidad de receta: pza" at bounding box center [262, 112] width 49 height 8
type input "216"
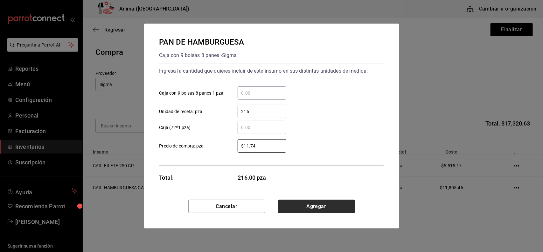
type input "$11.74"
click at [305, 206] on button "Agregar" at bounding box center [316, 205] width 77 height 13
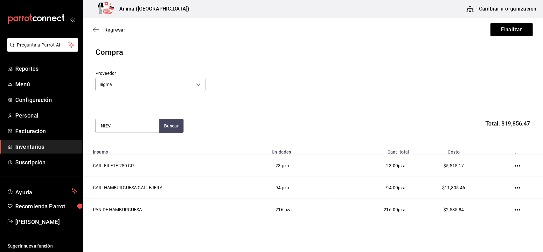
type input "NIEV"
click at [140, 149] on div "bote de 7.73kg - Sigma" at bounding box center [124, 151] width 46 height 7
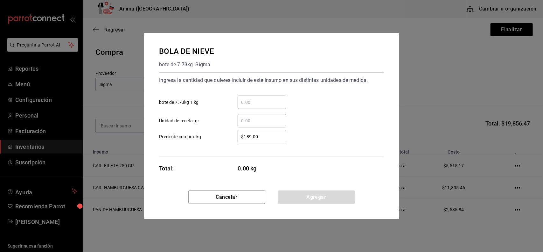
click at [260, 118] on input "​ Unidad de receta: gr" at bounding box center [262, 121] width 49 height 8
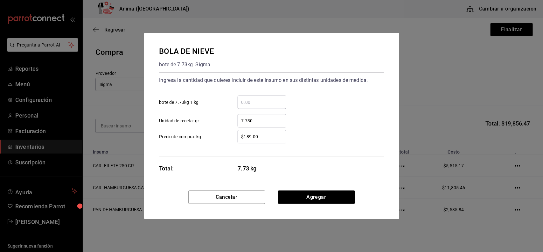
type input "7,730"
type input "$193"
click at [305, 196] on button "Agregar" at bounding box center [316, 196] width 77 height 13
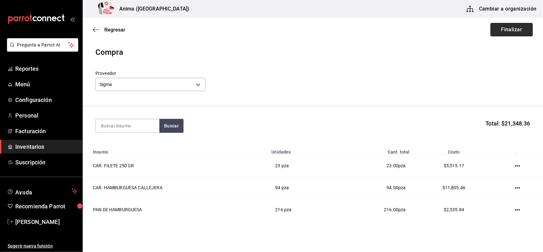
click at [507, 30] on button "Finalizar" at bounding box center [511, 29] width 42 height 13
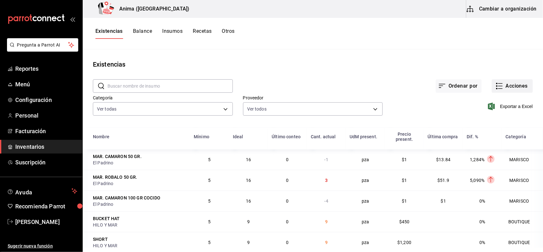
click at [509, 87] on button "Acciones" at bounding box center [512, 85] width 41 height 13
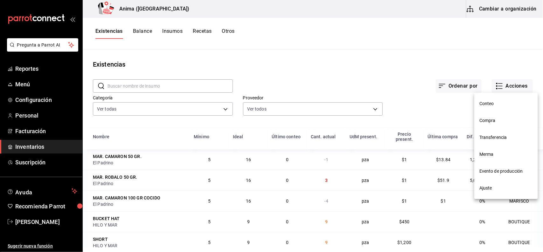
click at [502, 120] on span "Compra" at bounding box center [505, 120] width 53 height 7
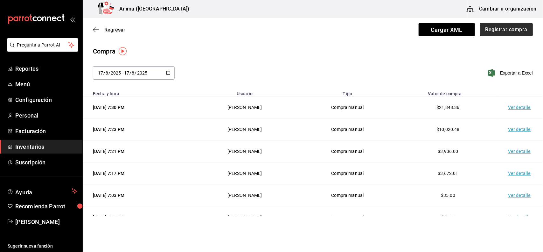
click at [508, 24] on button "Registrar compra" at bounding box center [506, 29] width 53 height 13
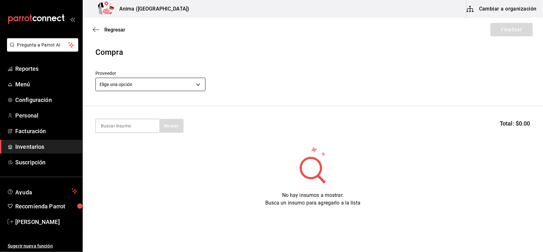
click at [160, 82] on body "Pregunta a Parrot AI Reportes Menú Configuración Personal Facturación Inventari…" at bounding box center [271, 108] width 543 height 216
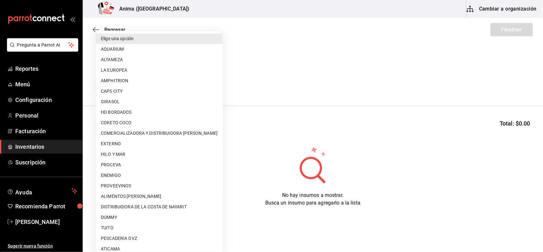
click at [153, 57] on li "ALTAMEZA" at bounding box center [159, 59] width 127 height 10
type input "81590c1d-223c-40a7-8ed3-cfa789b5082c"
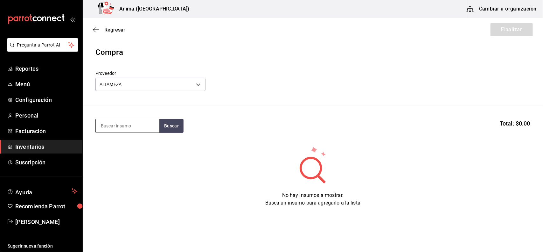
click at [127, 125] on input at bounding box center [128, 125] width 64 height 13
type input "CALA"
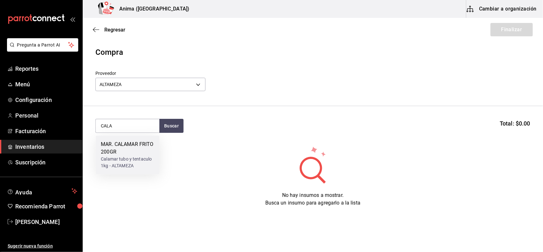
click at [122, 163] on div "Calamar tubo y tentaculo 1kg - ALTAMEZA" at bounding box center [127, 162] width 53 height 13
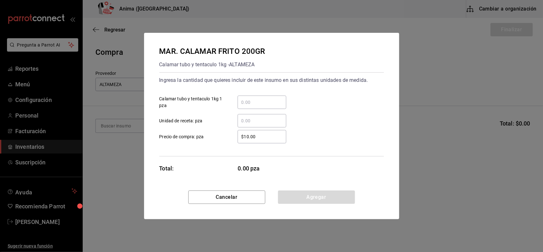
click at [257, 123] on input "​ Unidad de receta: pza" at bounding box center [262, 121] width 49 height 8
type input "17"
type input "$70.54"
click at [338, 192] on button "Agregar" at bounding box center [316, 196] width 77 height 13
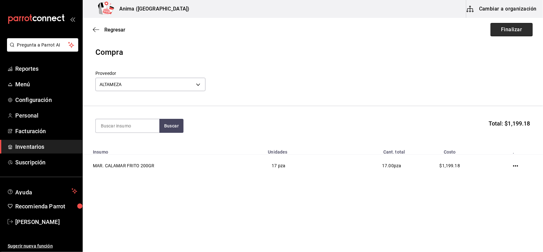
click at [511, 29] on button "Finalizar" at bounding box center [511, 29] width 42 height 13
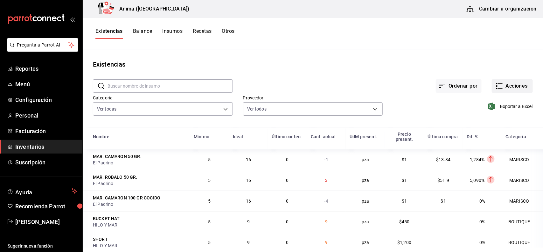
click at [498, 88] on icon "button" at bounding box center [500, 88] width 4 height 0
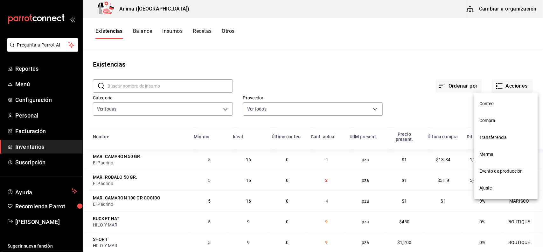
click at [494, 120] on span "Compra" at bounding box center [505, 120] width 53 height 7
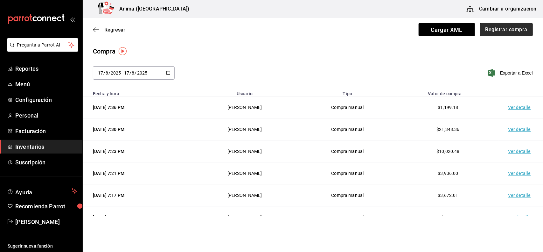
click at [487, 29] on button "Registrar compra" at bounding box center [506, 29] width 53 height 13
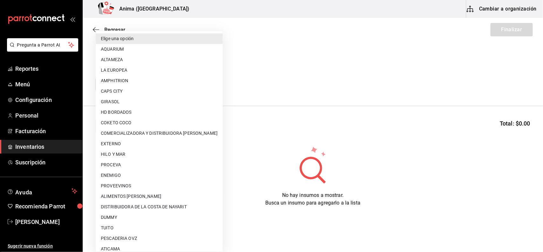
click at [179, 84] on body "Pregunta a Parrot AI Reportes Menú Configuración Personal Facturación Inventari…" at bounding box center [271, 108] width 543 height 216
click at [158, 50] on li "AQUARIUM" at bounding box center [159, 49] width 127 height 10
type input "53aeac28-4727-4c66-80b4-cea87e5bbdd7"
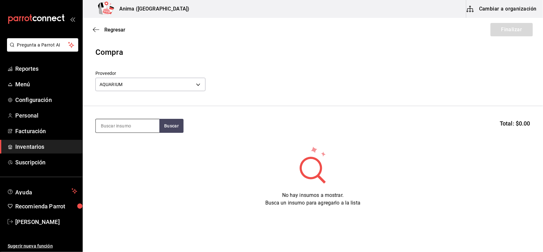
click at [123, 126] on input at bounding box center [128, 125] width 64 height 13
type input "[MEDICAL_DATA]"
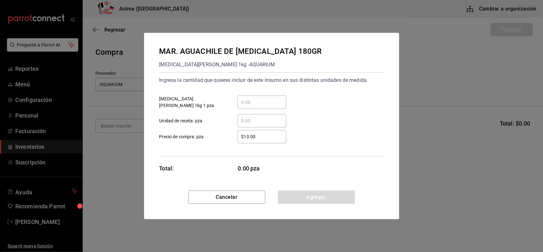
click at [253, 115] on div "​" at bounding box center [262, 120] width 49 height 13
click at [253, 117] on input "​ Unidad de receta: pza" at bounding box center [262, 121] width 49 height 8
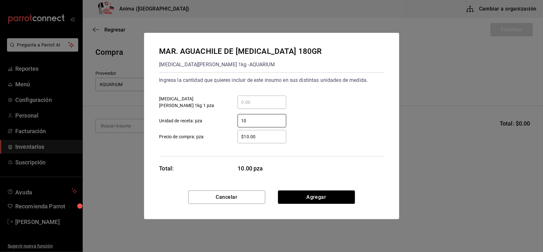
type input "10"
type input "$286.05"
click button "Agregar" at bounding box center [316, 196] width 77 height 13
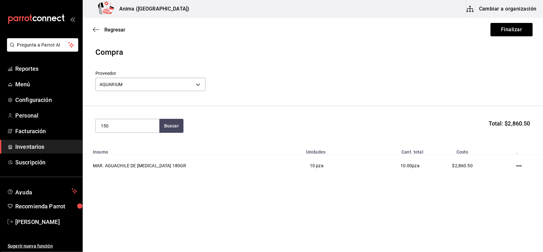
type input "150"
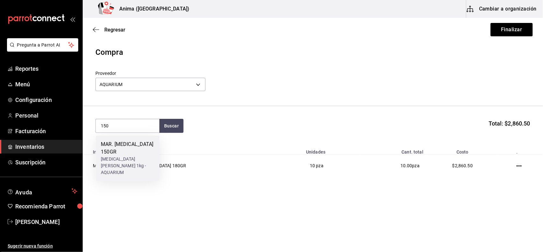
click at [118, 156] on div "[MEDICAL_DATA][PERSON_NAME] 1kg - AQUARIUM" at bounding box center [127, 166] width 53 height 20
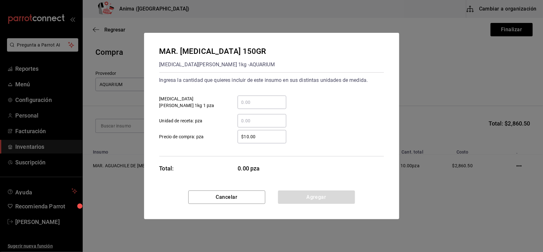
click at [276, 123] on input "​ Unidad de receta: pza" at bounding box center [262, 121] width 49 height 8
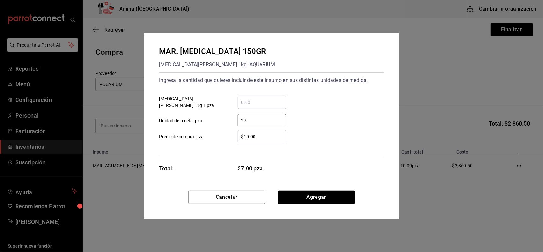
type input "27"
type input "$238.38"
click at [328, 193] on button "Agregar" at bounding box center [316, 196] width 77 height 13
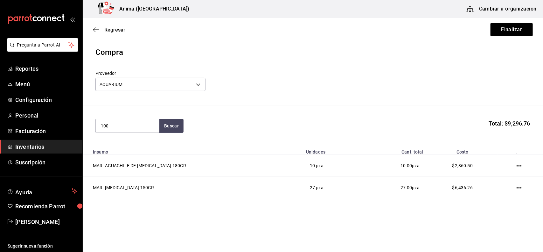
type input "100"
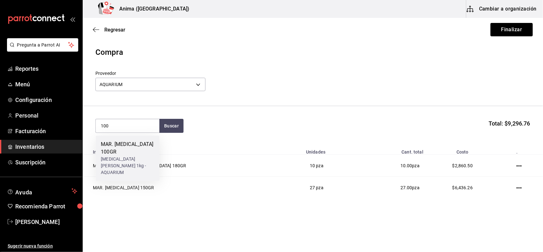
click at [147, 147] on div "MAR. [MEDICAL_DATA] 100GR" at bounding box center [127, 148] width 53 height 15
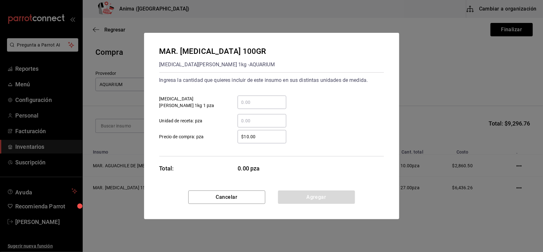
click at [261, 119] on input "​ Unidad de receta: pza" at bounding box center [262, 121] width 49 height 8
click at [255, 120] on input "​ Unidad de receta: pza" at bounding box center [262, 121] width 49 height 8
type input "10"
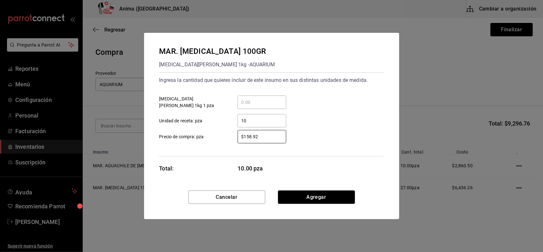
type input "$158.92"
click button "Agregar" at bounding box center [316, 196] width 77 height 13
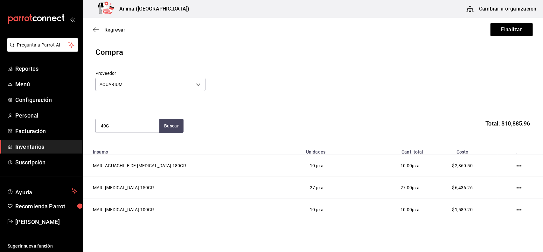
type input "40G"
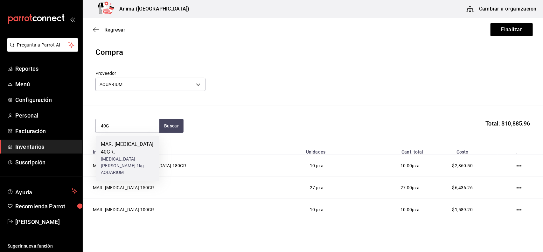
click at [145, 147] on div "MAR. [MEDICAL_DATA] 40GR." at bounding box center [127, 148] width 53 height 15
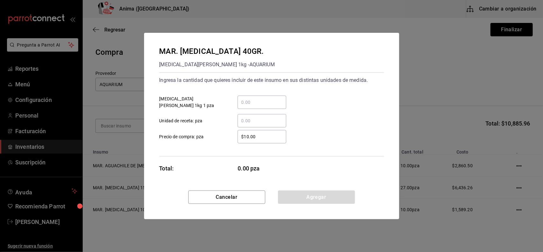
click at [256, 117] on input "​ Unidad de receta: pza" at bounding box center [262, 121] width 49 height 8
type input "9"
type input "$53.67"
click at [276, 136] on input "$53.67" at bounding box center [262, 137] width 49 height 8
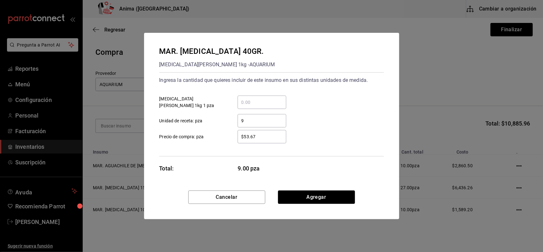
click at [276, 136] on input "$53.67" at bounding box center [262, 137] width 49 height 8
type input "$63.57"
click button "Agregar" at bounding box center [316, 196] width 77 height 13
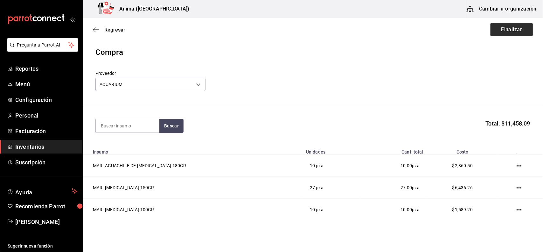
click at [500, 29] on button "Finalizar" at bounding box center [511, 29] width 42 height 13
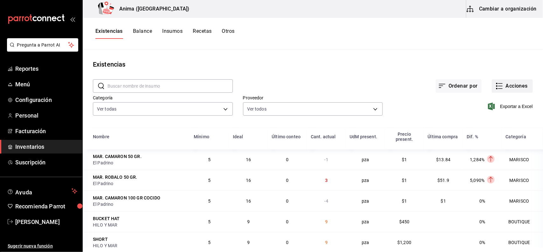
click at [513, 87] on button "Acciones" at bounding box center [512, 85] width 41 height 13
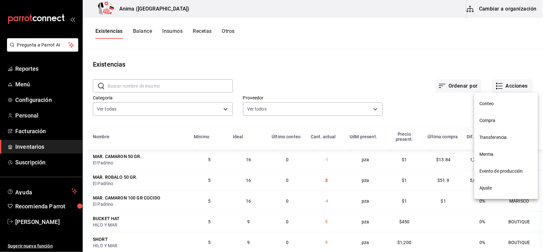
click at [496, 115] on li "Compra" at bounding box center [506, 120] width 64 height 17
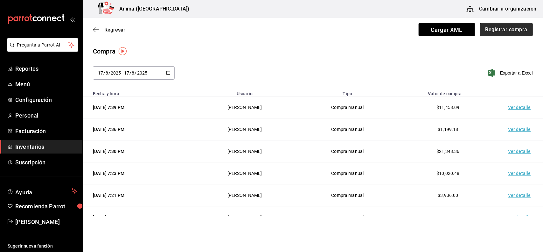
click at [515, 30] on button "Registrar compra" at bounding box center [506, 29] width 53 height 13
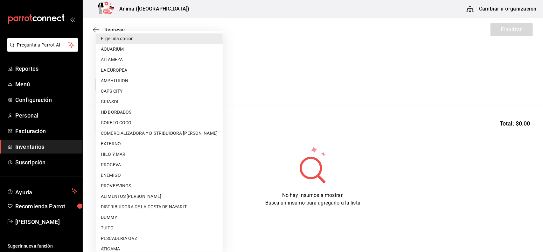
click at [164, 84] on body "Pregunta a Parrot AI Reportes Menú Configuración Personal Facturación Inventari…" at bounding box center [271, 108] width 543 height 216
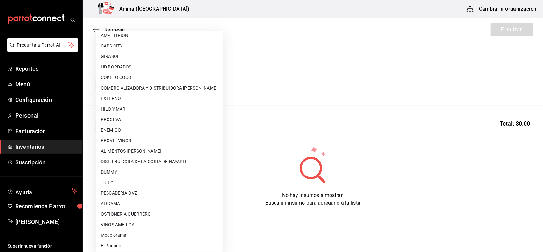
scroll to position [50, 0]
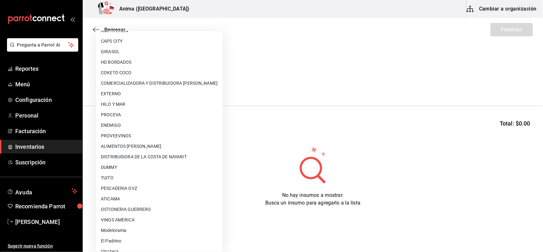
click at [261, 118] on div at bounding box center [271, 126] width 543 height 252
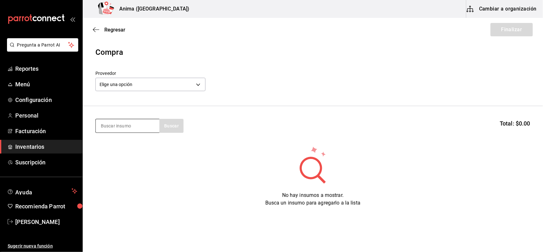
click at [139, 123] on input at bounding box center [128, 125] width 64 height 13
type input "PESCA DE"
click at [112, 150] on div "Robalo 1kg - PROCEVA" at bounding box center [125, 151] width 49 height 7
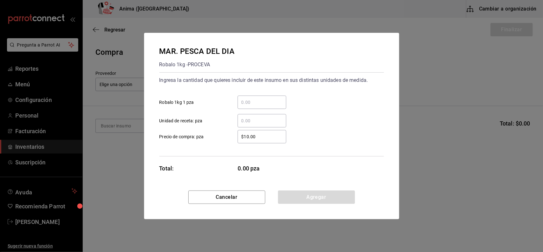
click at [259, 117] on input "​ Unidad de receta: pza" at bounding box center [262, 121] width 49 height 8
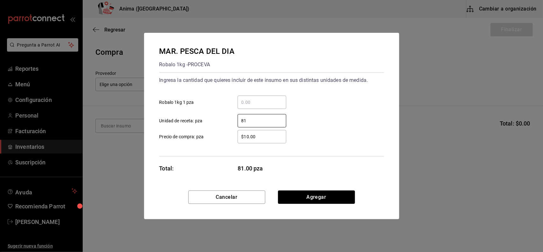
type input "81"
type input "$95.43"
click at [315, 190] on button "Agregar" at bounding box center [316, 196] width 77 height 13
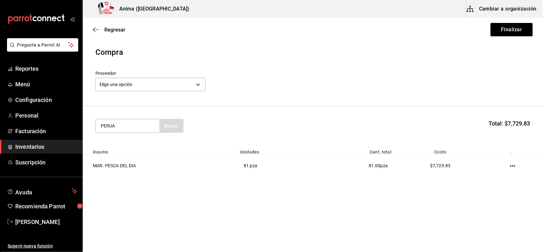
type input "PERUA"
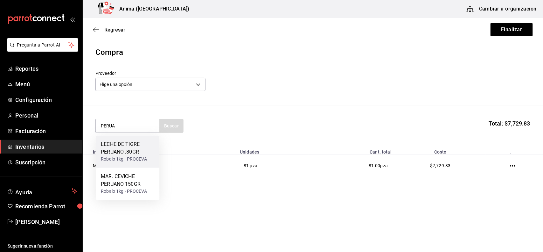
click at [136, 150] on div "LECHE DE TIGRE PERUANO .80GR" at bounding box center [127, 148] width 53 height 15
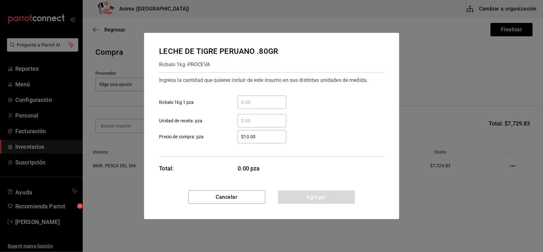
click at [257, 116] on div "​" at bounding box center [262, 120] width 49 height 13
click at [257, 117] on input "​ Unidad de receta: pza" at bounding box center [262, 121] width 49 height 8
type input "9"
type input "$76.34"
click at [310, 201] on button "Agregar" at bounding box center [316, 196] width 77 height 13
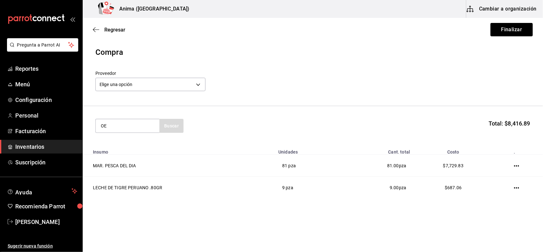
type input "O"
click at [122, 152] on div "MAR. CEVICHE PERUANO 150GR" at bounding box center [127, 148] width 53 height 15
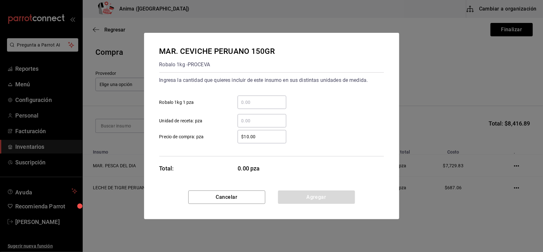
click at [261, 115] on div "​" at bounding box center [262, 120] width 49 height 13
click at [261, 117] on input "​ Unidad de receta: pza" at bounding box center [262, 121] width 49 height 8
click at [309, 196] on button "Agregar" at bounding box center [316, 196] width 77 height 13
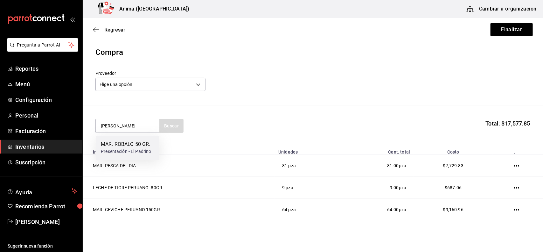
click at [137, 147] on div "MAR. ROBALO 50 GR." at bounding box center [126, 145] width 50 height 8
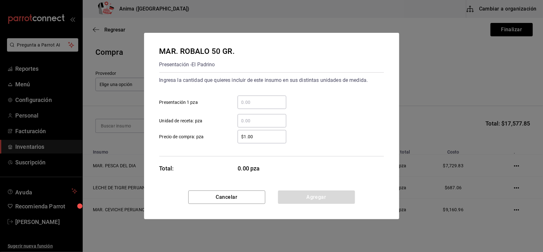
click at [245, 124] on input "​ Unidad de receta: pza" at bounding box center [262, 121] width 49 height 8
click at [314, 199] on button "Agregar" at bounding box center [316, 196] width 77 height 13
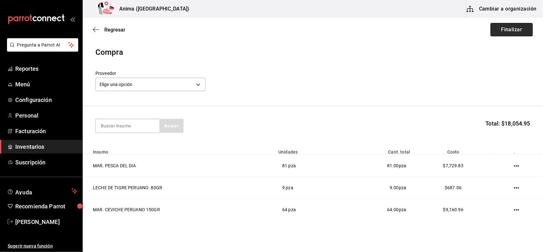
click at [503, 32] on button "Finalizar" at bounding box center [511, 29] width 42 height 13
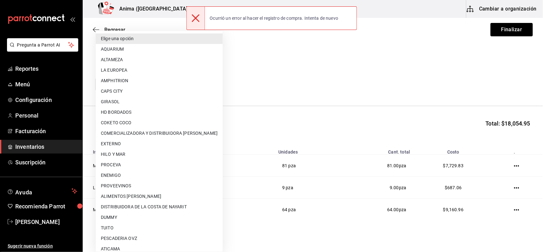
click at [155, 87] on body "Pregunta a Parrot AI Reportes Menú Configuración Personal Facturación Inventari…" at bounding box center [271, 108] width 543 height 216
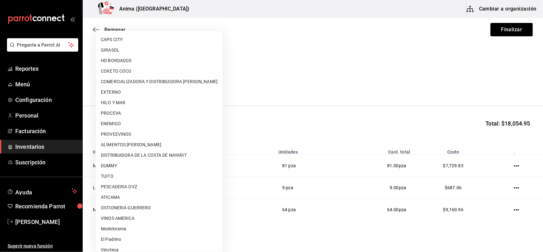
scroll to position [78, 0]
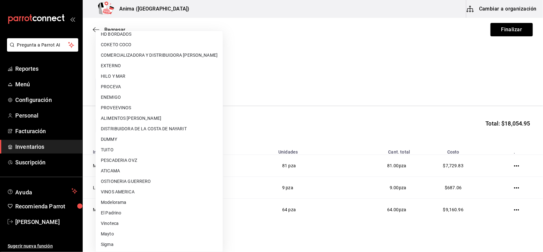
click at [133, 87] on li "PROCEVA" at bounding box center [159, 86] width 127 height 10
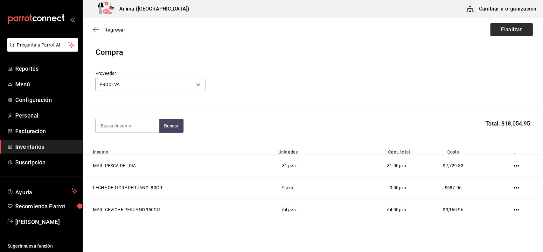
click at [507, 32] on button "Finalizar" at bounding box center [511, 29] width 42 height 13
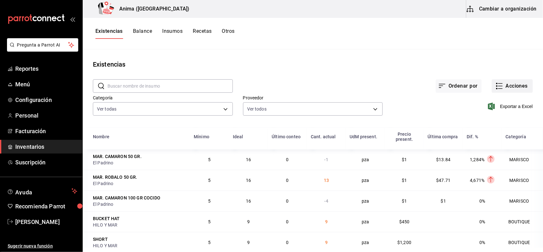
click at [500, 90] on button "Acciones" at bounding box center [512, 85] width 41 height 13
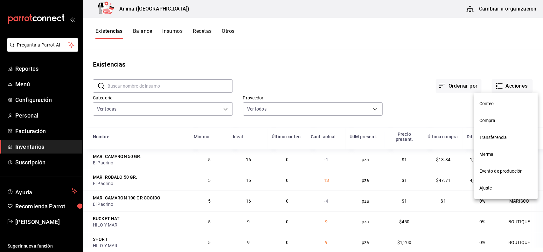
click at [492, 121] on span "Compra" at bounding box center [505, 120] width 53 height 7
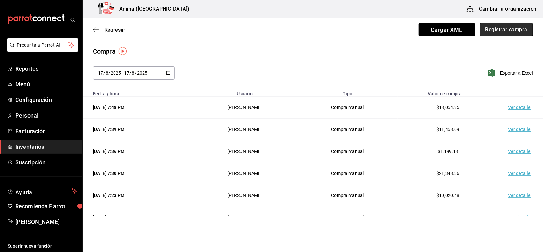
click at [503, 25] on button "Registrar compra" at bounding box center [506, 29] width 53 height 13
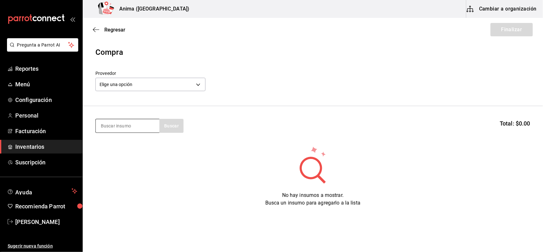
click at [115, 123] on input at bounding box center [128, 125] width 64 height 13
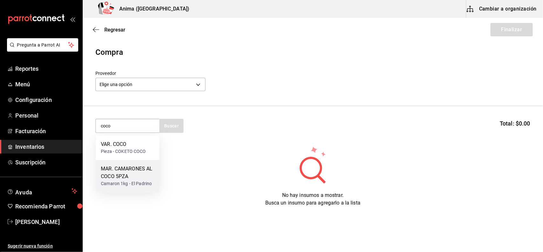
click at [130, 170] on div "MAR. CAMARONES AL COCO 5PZA" at bounding box center [127, 172] width 53 height 15
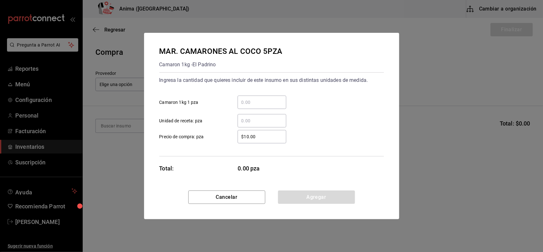
click at [263, 119] on input "​ Unidad de receta: pza" at bounding box center [262, 121] width 49 height 8
click button "Agregar" at bounding box center [316, 196] width 77 height 13
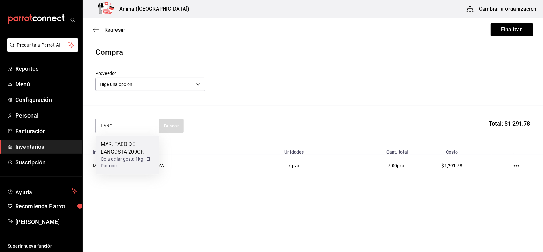
click at [145, 136] on div "MAR. TACO DE LANGOSTA 200GR Cola de langosta 1kg - [GEOGRAPHIC_DATA]" at bounding box center [128, 155] width 64 height 39
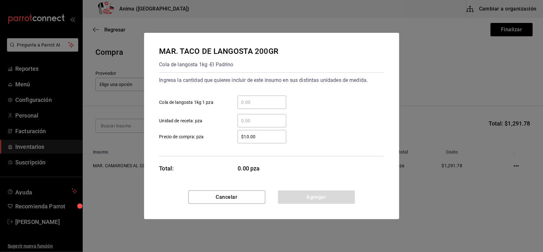
click at [255, 120] on input "​ Unidad de receta: pza" at bounding box center [262, 121] width 49 height 8
click at [314, 200] on button "Agregar" at bounding box center [316, 196] width 77 height 13
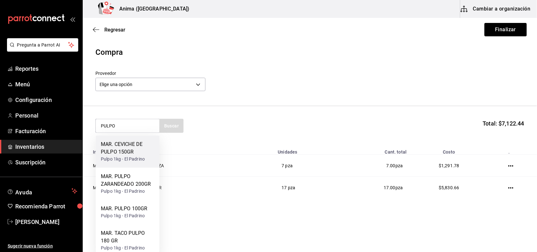
click at [127, 165] on div "MAR. CEVICHE DE PULPO 150GR Pulpo 1kg - [GEOGRAPHIC_DATA]" at bounding box center [128, 152] width 64 height 32
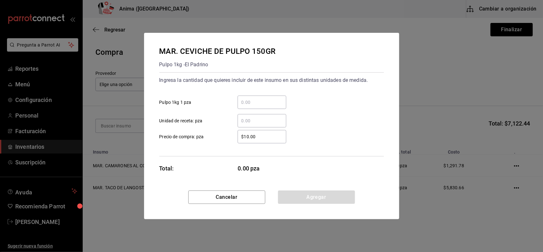
click at [257, 116] on div "​" at bounding box center [262, 120] width 49 height 13
click at [257, 117] on input "​ Unidad de receta: pza" at bounding box center [262, 121] width 49 height 8
click button "Agregar" at bounding box center [316, 196] width 77 height 13
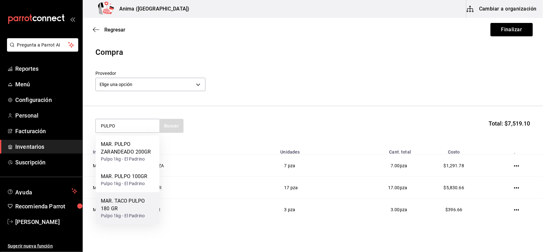
click at [138, 208] on div "MAR. TACO PULPO 180 GR" at bounding box center [127, 204] width 53 height 15
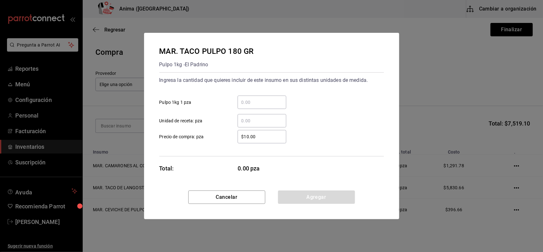
click at [268, 119] on input "​ Unidad de receta: pza" at bounding box center [262, 121] width 49 height 8
click button "Agregar" at bounding box center [316, 196] width 77 height 13
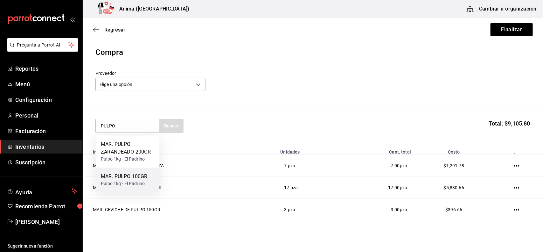
click at [128, 172] on div "MAR. PULPO 100GR Pulpo 1kg - [GEOGRAPHIC_DATA]" at bounding box center [128, 180] width 64 height 24
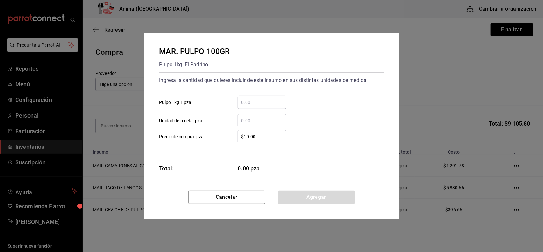
click at [268, 120] on input "​ Unidad de receta: pza" at bounding box center [262, 121] width 49 height 8
click at [259, 120] on input "1" at bounding box center [262, 121] width 49 height 8
click button "Agregar" at bounding box center [316, 196] width 77 height 13
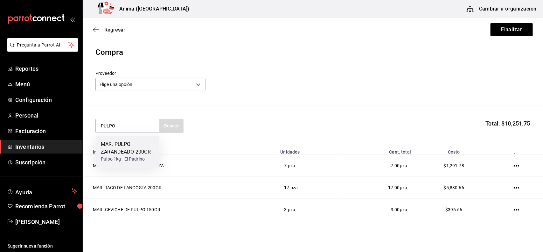
click at [140, 147] on div "MAR. PULPO ZARANDEADO 200GR" at bounding box center [127, 148] width 53 height 15
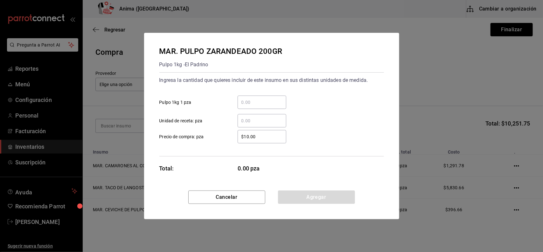
click at [260, 123] on input "​ Unidad de receta: pza" at bounding box center [262, 121] width 49 height 8
click button "Agregar" at bounding box center [316, 196] width 77 height 13
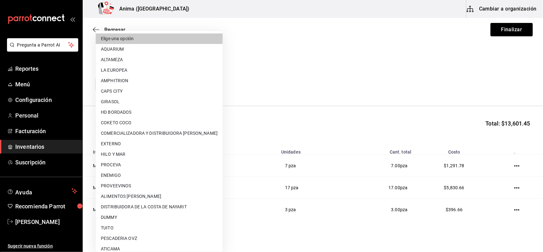
click at [172, 80] on body "Pregunta a Parrot AI Reportes Menú Configuración Personal Facturación Inventari…" at bounding box center [271, 108] width 543 height 216
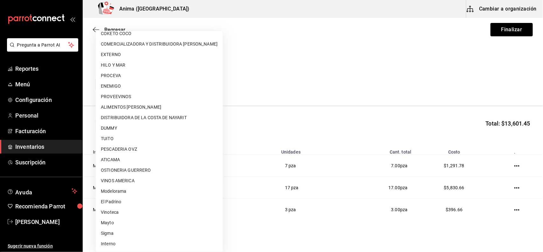
click at [123, 200] on li "El Padrino" at bounding box center [159, 201] width 127 height 10
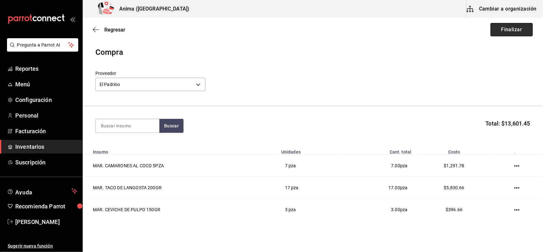
click at [492, 32] on button "Finalizar" at bounding box center [511, 29] width 42 height 13
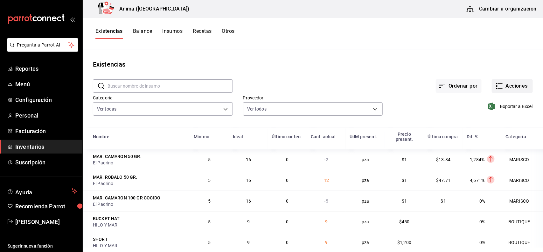
click at [519, 82] on button "Acciones" at bounding box center [512, 85] width 41 height 13
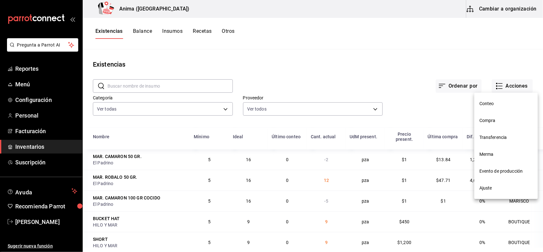
click at [495, 122] on span "Compra" at bounding box center [505, 120] width 53 height 7
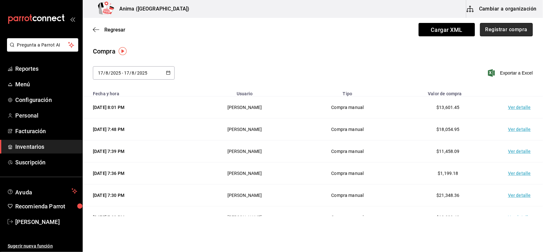
click at [511, 33] on button "Registrar compra" at bounding box center [506, 29] width 53 height 13
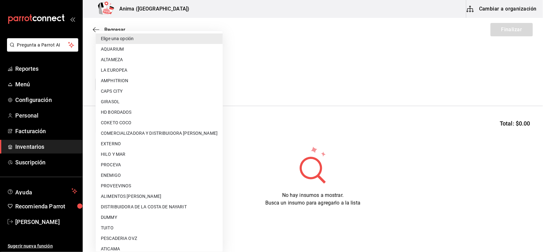
click at [155, 88] on body "Pregunta a Parrot AI Reportes Menú Configuración Personal Facturación Inventari…" at bounding box center [271, 108] width 543 height 216
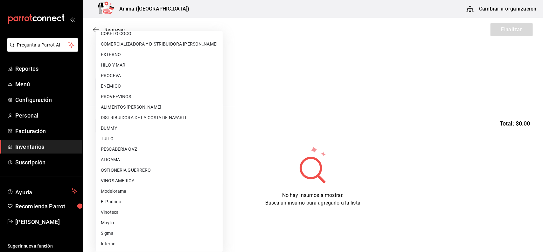
click at [160, 202] on li "El Padrino" at bounding box center [159, 201] width 127 height 10
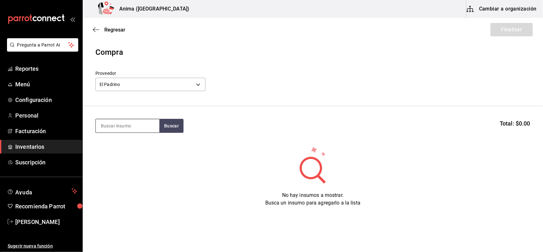
click at [128, 123] on input at bounding box center [128, 125] width 64 height 13
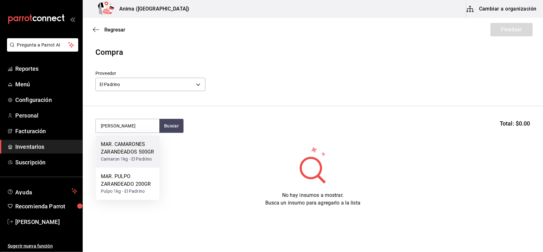
click at [102, 157] on div "Camaron 1kg - El Padrino" at bounding box center [127, 159] width 53 height 7
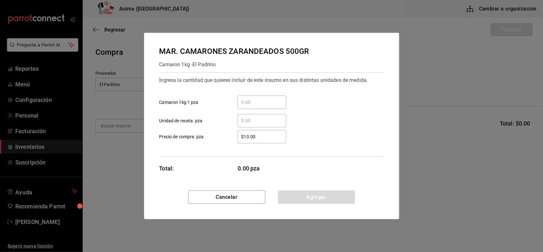
click at [259, 121] on input "​ Unidad de receta: pza" at bounding box center [262, 121] width 49 height 8
click at [350, 193] on button "Agregar" at bounding box center [316, 196] width 77 height 13
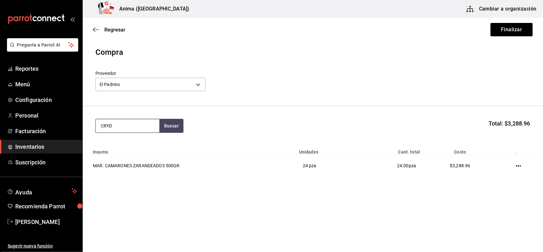
click at [108, 120] on input "CRYD" at bounding box center [128, 125] width 64 height 13
click at [118, 124] on input "CRYCRUDD" at bounding box center [128, 125] width 64 height 13
drag, startPoint x: 133, startPoint y: 125, endPoint x: 80, endPoint y: 122, distance: 52.9
click at [80, 122] on div "Pregunta a Parrot AI Reportes Menú Configuración Personal Facturación Inventari…" at bounding box center [271, 108] width 543 height 216
click at [128, 145] on div "MAR. CAMARON CRUDO 200GR" at bounding box center [127, 148] width 53 height 15
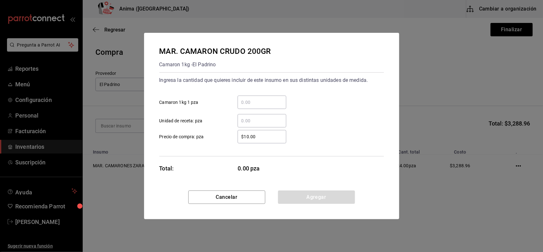
click at [255, 120] on input "​ Unidad de receta: pza" at bounding box center [262, 121] width 49 height 8
click button "Agregar" at bounding box center [316, 196] width 77 height 13
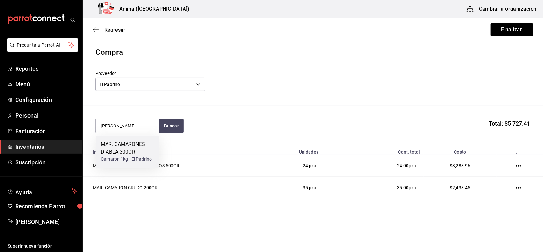
click at [146, 148] on div "MAR. CAMARONES DIABLA 300GR" at bounding box center [127, 148] width 53 height 15
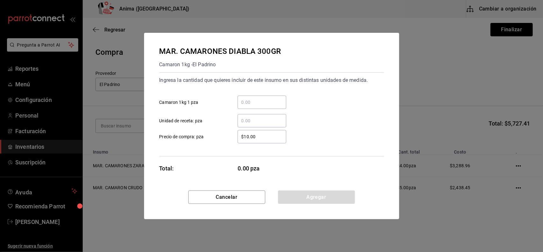
click at [261, 117] on input "​ Unidad de receta: pza" at bounding box center [262, 121] width 49 height 8
click button "Agregar" at bounding box center [316, 196] width 77 height 13
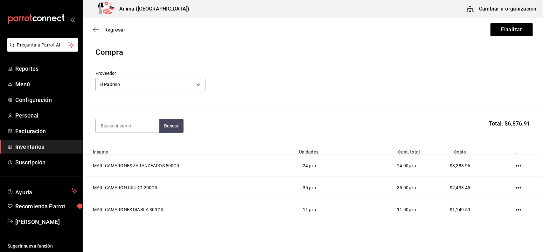
scroll to position [25, 0]
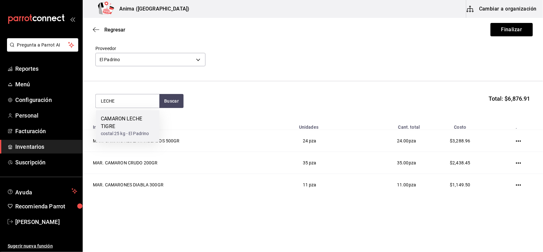
click at [114, 126] on div "CAMARON LECHE TIGRE" at bounding box center [127, 122] width 53 height 15
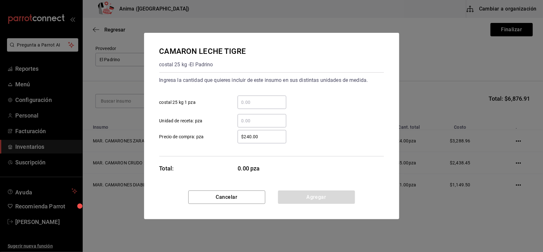
click at [242, 122] on input "​ Unidad de receta: pza" at bounding box center [262, 121] width 49 height 8
click at [304, 201] on button "Agregar" at bounding box center [316, 196] width 77 height 13
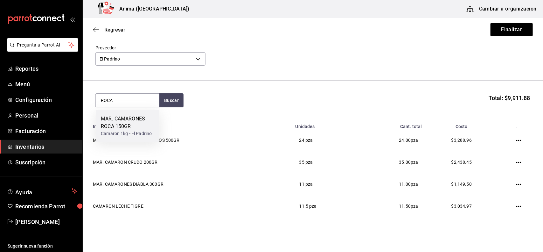
click at [115, 126] on div "MAR. CAMARONES ROCA 150GR" at bounding box center [127, 122] width 53 height 15
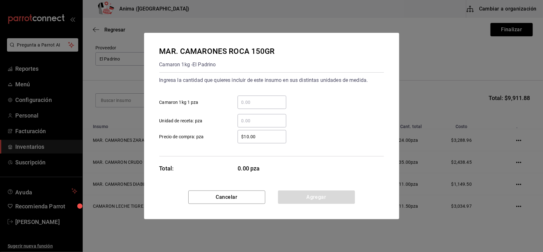
click at [277, 121] on input "​ Unidad de receta: pza" at bounding box center [262, 121] width 49 height 8
click at [321, 197] on button "Agregar" at bounding box center [316, 196] width 77 height 13
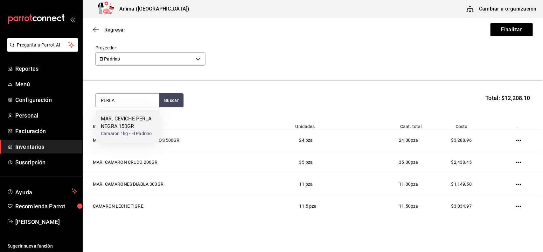
click at [134, 125] on div "MAR. CEVICHE PERLA NEGRA 150GR" at bounding box center [127, 122] width 53 height 15
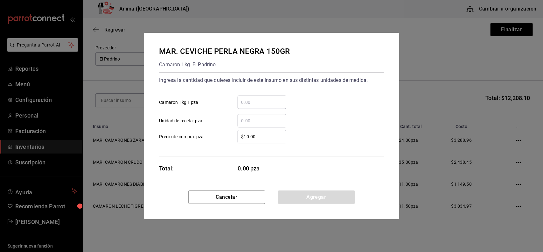
click at [248, 123] on input "​ Unidad de receta: pza" at bounding box center [262, 121] width 49 height 8
click button "Agregar" at bounding box center [316, 196] width 77 height 13
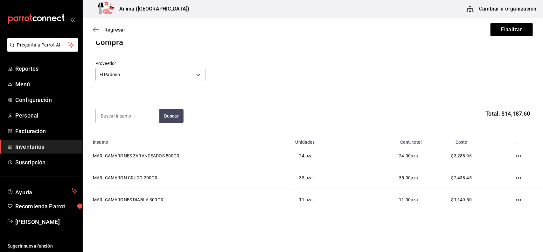
scroll to position [0, 0]
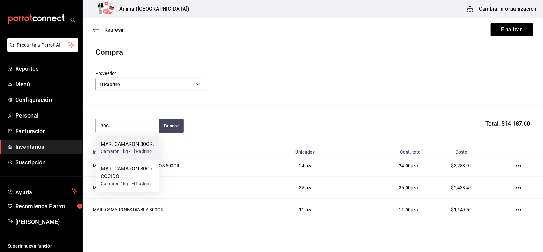
click at [101, 139] on div "MAR. CAMARON 30GR. Camaron 1kg - [GEOGRAPHIC_DATA]" at bounding box center [128, 148] width 64 height 24
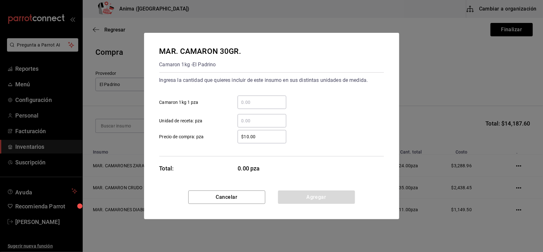
click at [274, 120] on input "​ Unidad de receta: pza" at bounding box center [262, 121] width 49 height 8
click at [334, 198] on button "Agregar" at bounding box center [316, 196] width 77 height 13
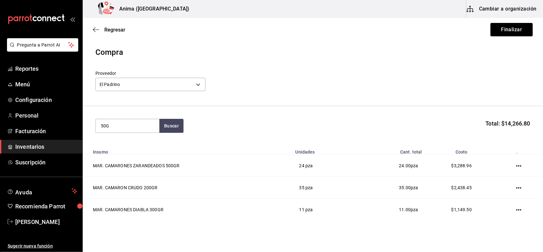
click at [203, 118] on section "50G Buscar Total: $14,266.80" at bounding box center [313, 125] width 460 height 39
click at [145, 121] on input "50G" at bounding box center [128, 125] width 64 height 13
click at [125, 123] on input at bounding box center [128, 125] width 64 height 13
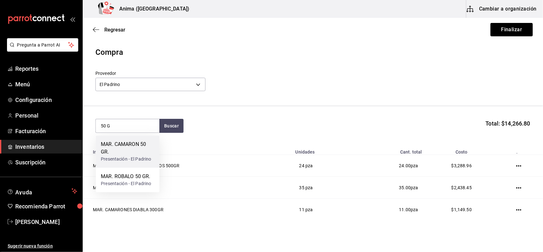
click at [133, 150] on div "MAR. CAMARON 50 GR." at bounding box center [127, 148] width 53 height 15
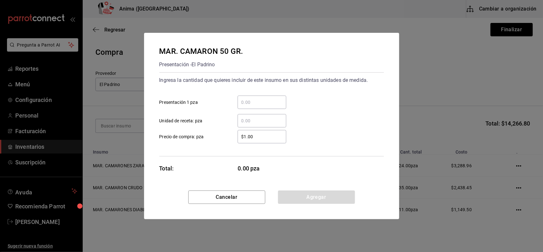
click at [258, 122] on input "​ Unidad de receta: pza" at bounding box center [262, 121] width 49 height 8
click at [310, 193] on button "Agregar" at bounding box center [316, 196] width 77 height 13
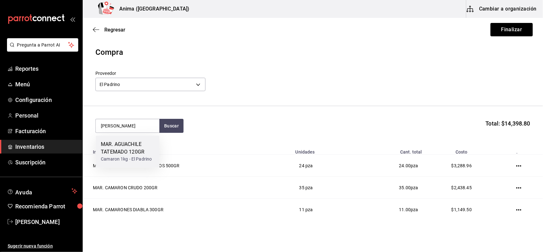
click at [141, 153] on div "MAR. AGUACHILE TATEMADO 120GR" at bounding box center [127, 148] width 53 height 15
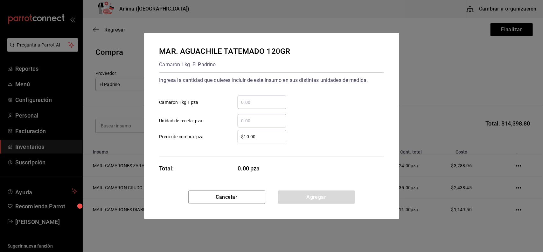
click at [283, 123] on input "​ Unidad de receta: pza" at bounding box center [262, 121] width 49 height 8
click at [331, 191] on button "Agregar" at bounding box center [316, 196] width 77 height 13
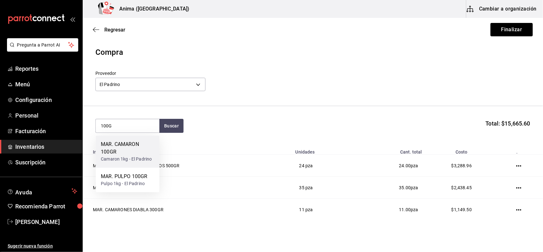
click at [123, 155] on div "MAR. CAMARON 100GR" at bounding box center [127, 148] width 53 height 15
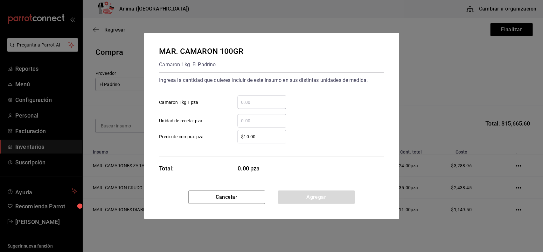
click at [250, 126] on div "​" at bounding box center [262, 120] width 49 height 13
click at [250, 124] on input "​ Unidad de receta: pza" at bounding box center [262, 121] width 49 height 8
click at [322, 195] on button "Agregar" at bounding box center [316, 196] width 77 height 13
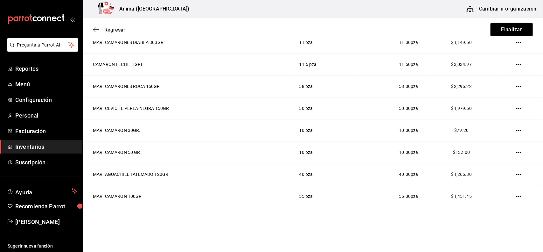
scroll to position [169, 0]
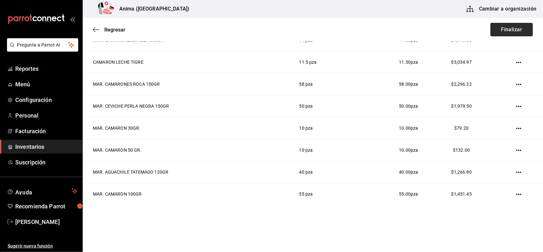
click at [492, 30] on button "Finalizar" at bounding box center [511, 29] width 42 height 13
